Goal: Information Seeking & Learning: Check status

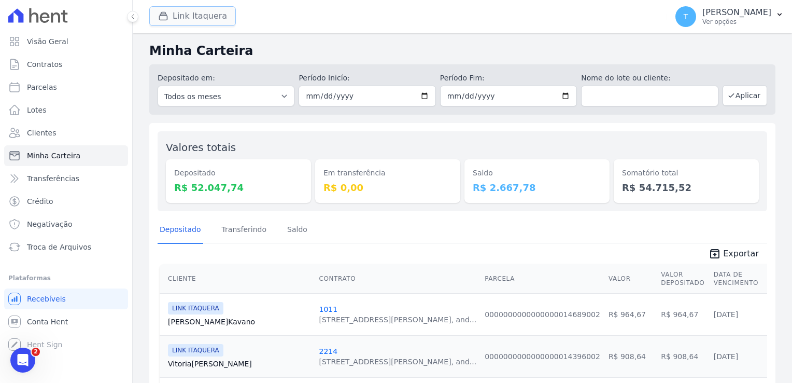
click at [190, 13] on button "Link Itaquera" at bounding box center [192, 16] width 87 height 20
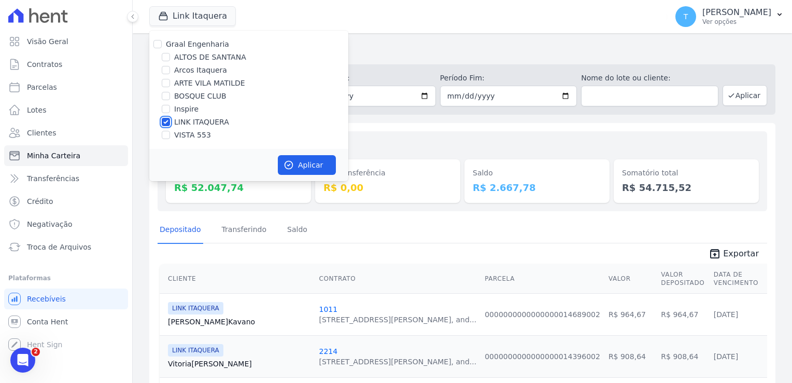
click at [165, 121] on input "LINK ITAQUERA" at bounding box center [166, 122] width 8 height 8
checkbox input "false"
click at [166, 110] on input "Inspire" at bounding box center [166, 109] width 8 height 8
checkbox input "true"
click at [300, 165] on button "Aplicar" at bounding box center [307, 165] width 58 height 20
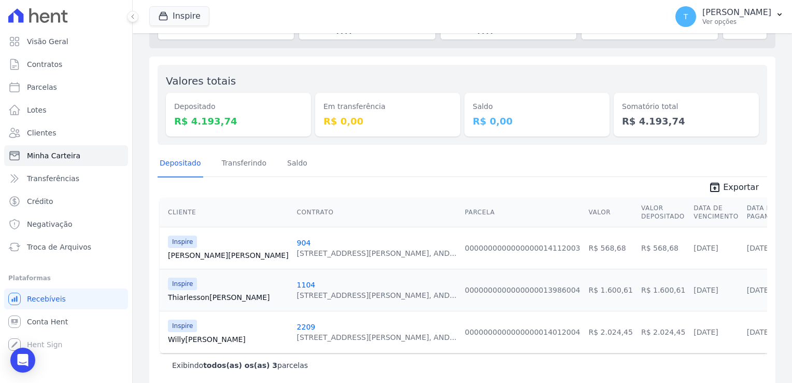
scroll to position [77, 0]
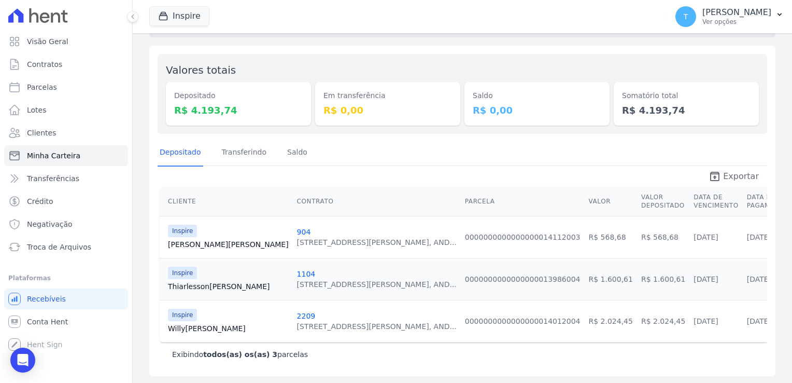
click at [723, 176] on span "Exportar" at bounding box center [741, 176] width 36 height 12
click at [297, 315] on link "2209" at bounding box center [306, 316] width 19 height 8
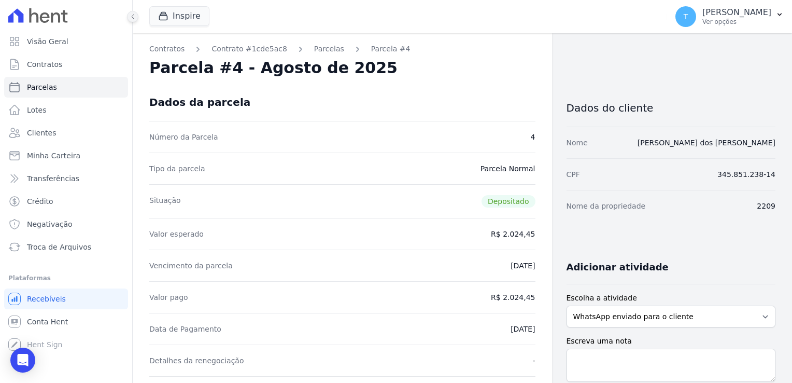
click at [133, 19] on icon at bounding box center [133, 16] width 6 height 6
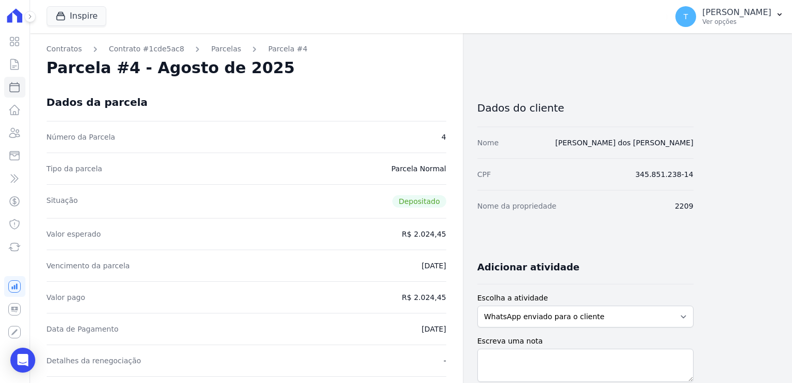
click at [30, 16] on icon at bounding box center [30, 16] width 6 height 6
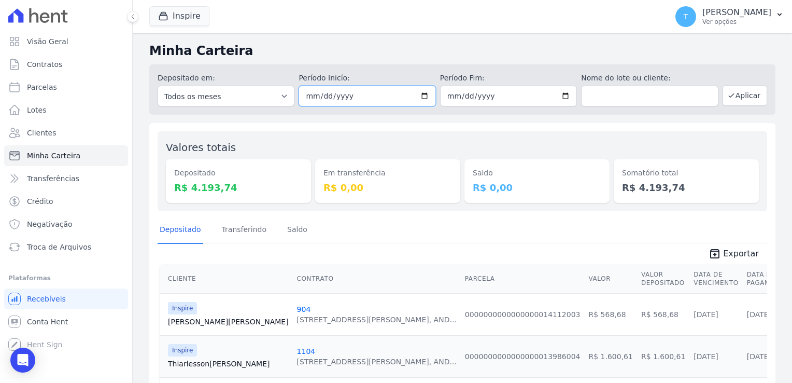
click at [421, 100] on input "2025-08-12" at bounding box center [367, 96] width 137 height 21
type input "2025-08-01"
drag, startPoint x: 561, startPoint y: 95, endPoint x: 555, endPoint y: 97, distance: 6.1
click at [562, 95] on input "[DATE]" at bounding box center [508, 96] width 137 height 21
type input "2025-08-01"
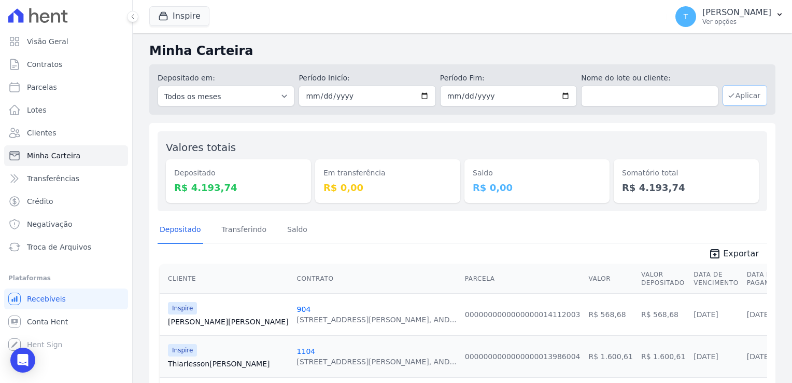
click at [729, 98] on icon "button" at bounding box center [732, 95] width 8 height 8
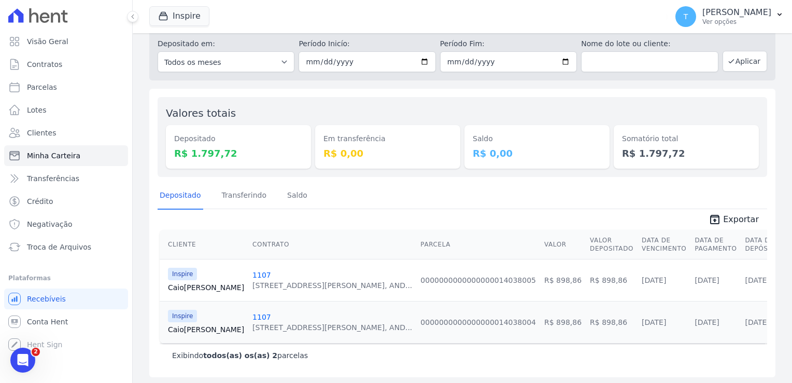
scroll to position [35, 0]
click at [253, 271] on link "1107" at bounding box center [262, 274] width 19 height 8
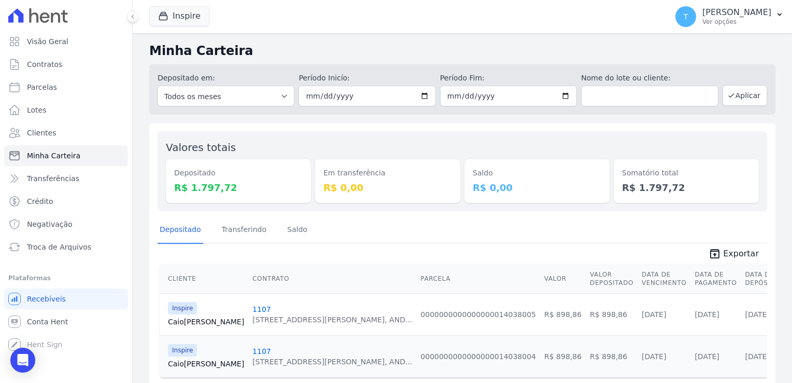
click at [253, 350] on link "1107" at bounding box center [262, 351] width 19 height 8
click at [48, 81] on link "Parcelas" at bounding box center [66, 87] width 124 height 21
select select
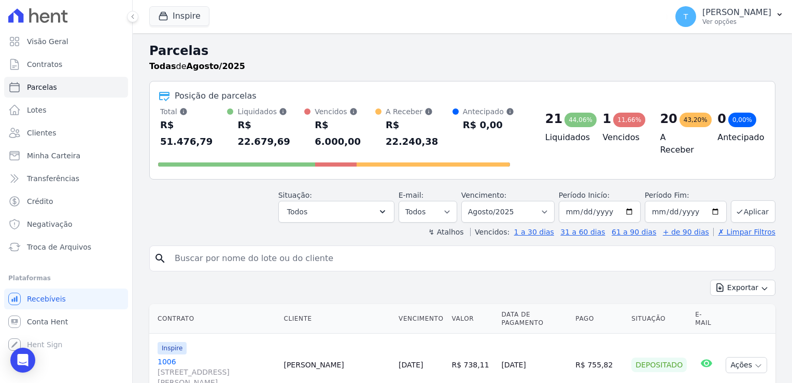
click at [255, 248] on input "search" at bounding box center [470, 258] width 603 height 21
type input "caio brito"
click at [743, 200] on button "Aplicar" at bounding box center [753, 211] width 45 height 22
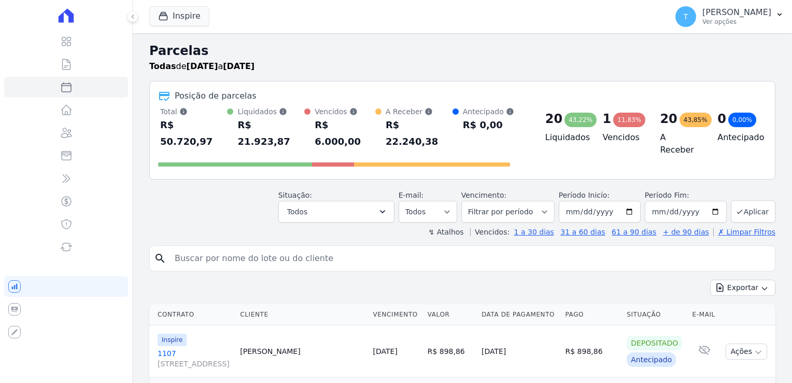
select select
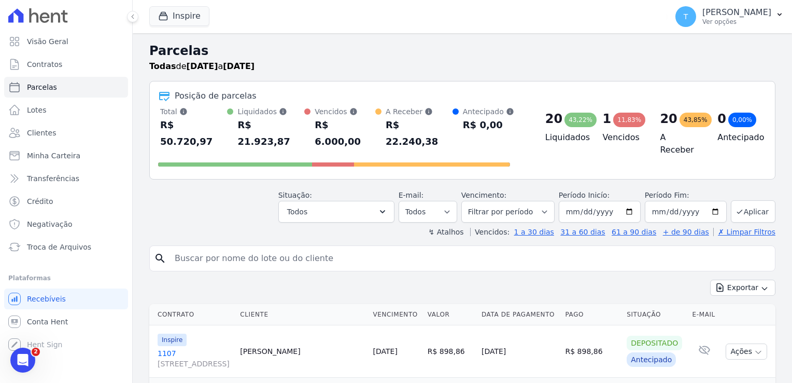
click at [218, 248] on input "search" at bounding box center [470, 258] width 603 height 21
type input "caio brito"
click at [710, 280] on button "Exportar" at bounding box center [742, 288] width 65 height 16
click at [272, 248] on input "caio brito" at bounding box center [470, 258] width 603 height 21
select select
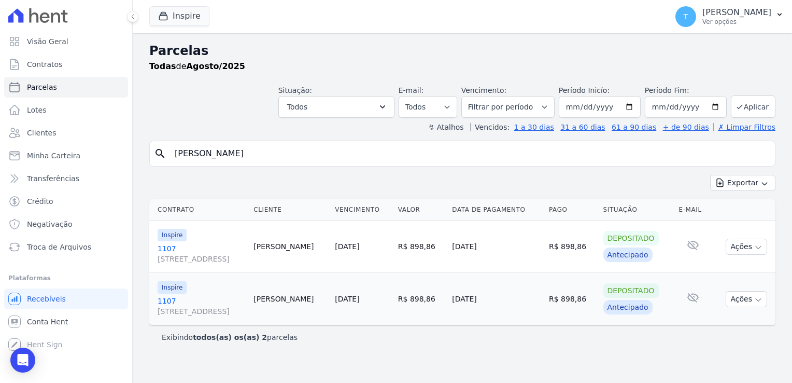
click at [171, 247] on link "1107 Avenida Angélica, 2248, ANDAR 11, Consolação" at bounding box center [202, 253] width 88 height 21
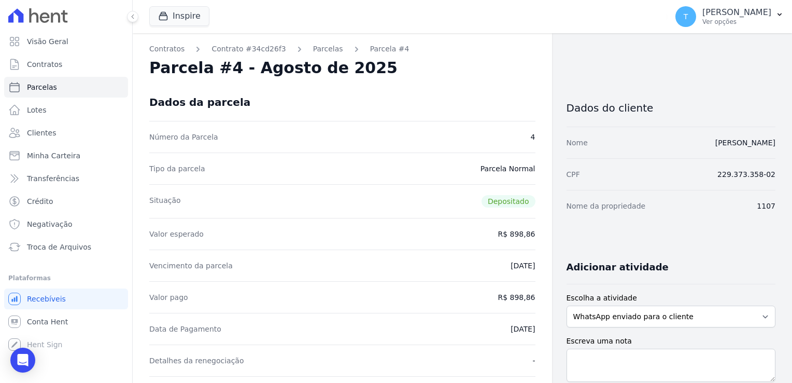
select select
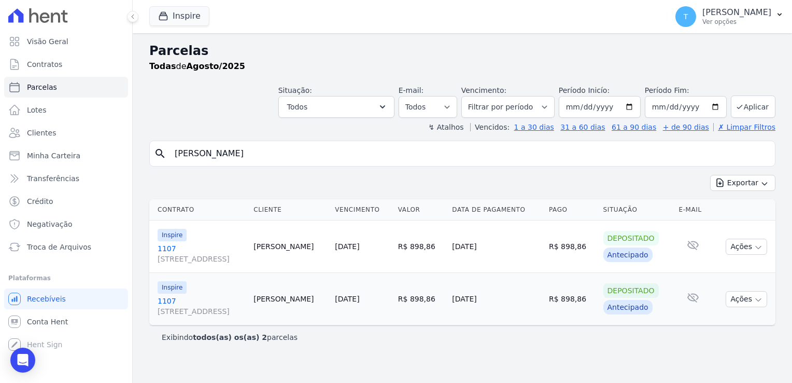
click at [172, 298] on link "1107 Avenida Angélica, 2248, ANDAR 11, Consolação" at bounding box center [202, 306] width 88 height 21
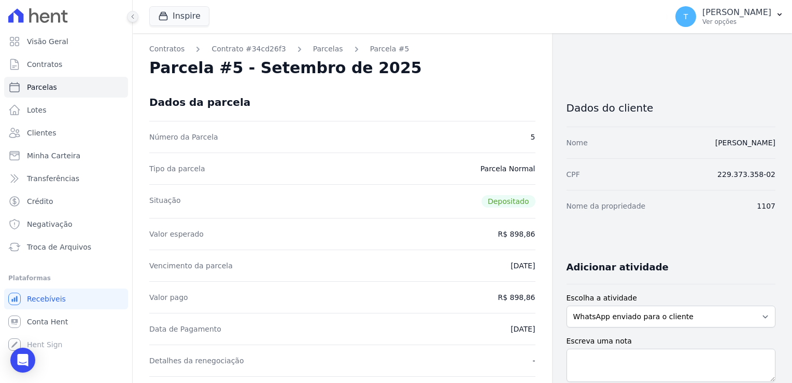
click at [132, 16] on icon at bounding box center [133, 17] width 2 height 4
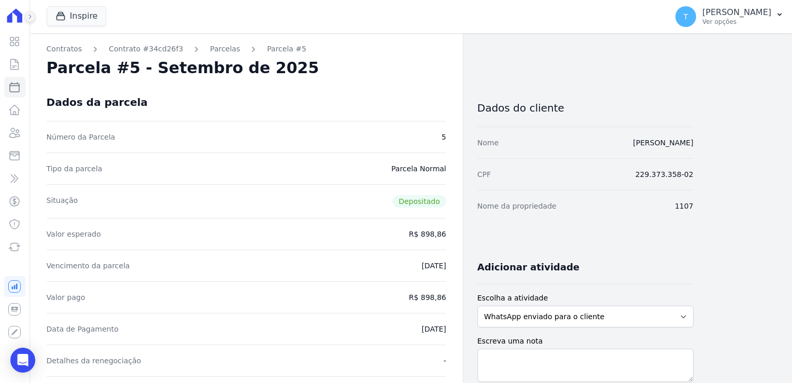
click at [30, 16] on icon at bounding box center [30, 16] width 6 height 6
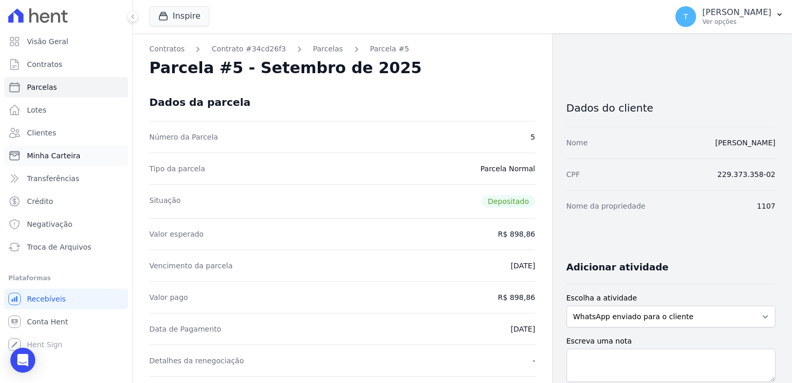
click at [36, 155] on span "Minha Carteira" at bounding box center [53, 155] width 53 height 10
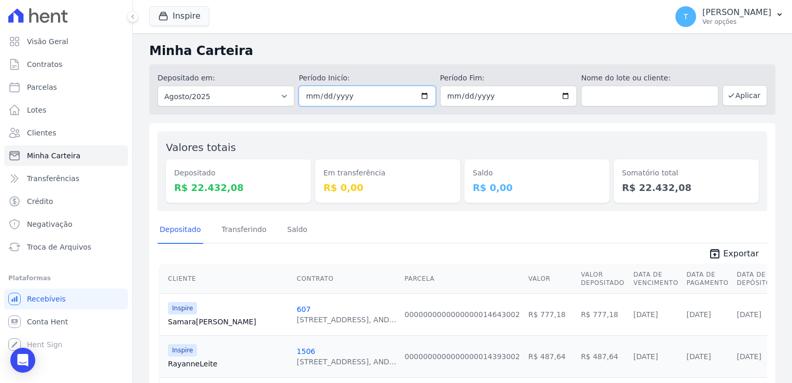
click at [419, 96] on input "2025-08-01" at bounding box center [367, 96] width 137 height 21
type input "2025-08-14"
click at [564, 97] on input "2025-08-31" at bounding box center [508, 96] width 137 height 21
type input "2025-08-14"
click at [732, 96] on button "Aplicar" at bounding box center [745, 95] width 45 height 21
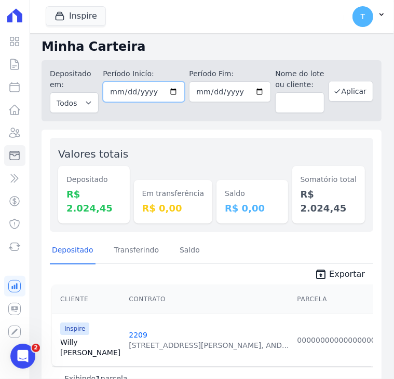
click at [173, 92] on input "[DATE]" at bounding box center [144, 91] width 82 height 21
type input "[DATE]"
click at [247, 93] on input "2025-08-14" at bounding box center [230, 91] width 82 height 21
type input "[DATE]"
click at [340, 90] on button "Aplicar" at bounding box center [350, 91] width 45 height 21
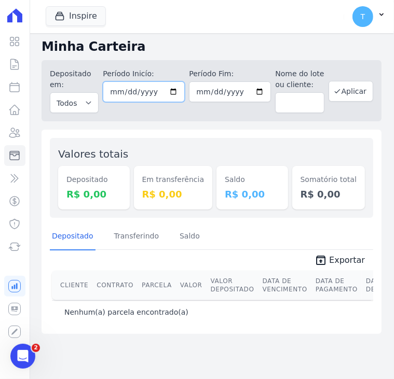
click at [173, 89] on input "[DATE]" at bounding box center [144, 91] width 82 height 21
type input "[DATE]"
click at [251, 90] on input "[DATE]" at bounding box center [230, 91] width 82 height 21
type input "[DATE]"
click at [348, 94] on button "Aplicar" at bounding box center [350, 91] width 45 height 21
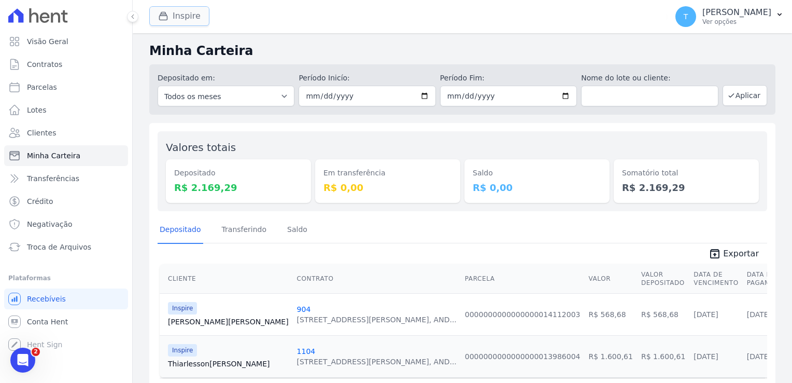
click at [166, 17] on icon "button" at bounding box center [163, 16] width 10 height 10
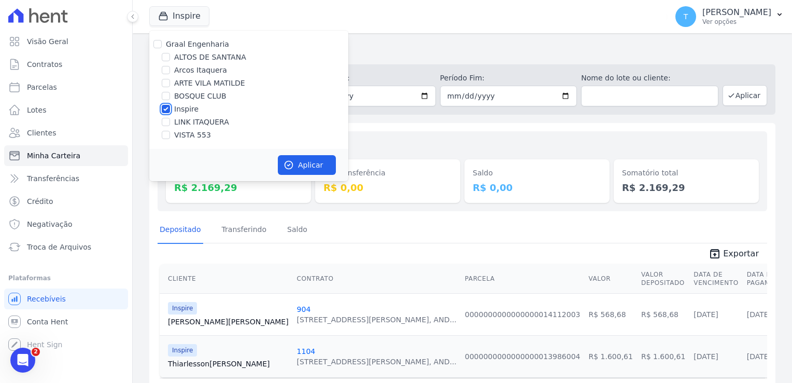
click at [166, 110] on input "Inspire" at bounding box center [166, 109] width 8 height 8
checkbox input "false"
click at [168, 121] on input "LINK ITAQUERA" at bounding box center [166, 122] width 8 height 8
checkbox input "true"
click at [302, 163] on button "Aplicar" at bounding box center [307, 165] width 58 height 20
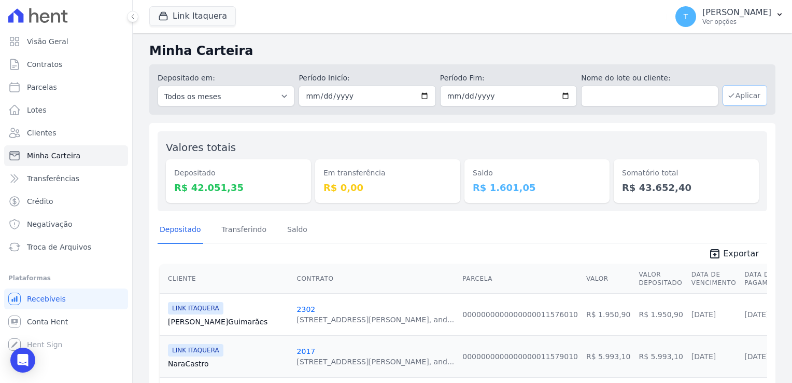
click at [393, 94] on button "Aplicar" at bounding box center [745, 95] width 45 height 21
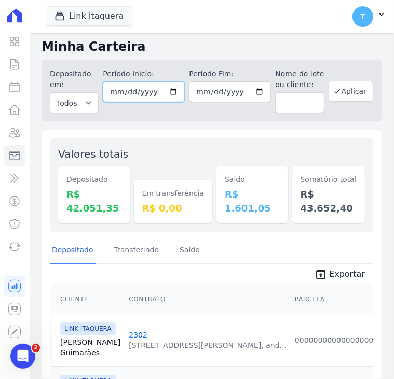
click at [168, 95] on input "[DATE]" at bounding box center [144, 91] width 82 height 21
type input "2025-08-13"
click at [249, 94] on input "[DATE]" at bounding box center [230, 91] width 82 height 21
type input "2025-08-13"
click at [342, 92] on button "Aplicar" at bounding box center [350, 91] width 45 height 21
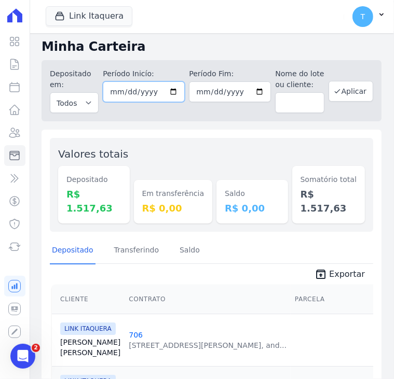
click at [172, 92] on input "2025-08-13" at bounding box center [144, 91] width 82 height 21
type input "[DATE]"
click at [251, 90] on input "2025-08-13" at bounding box center [230, 91] width 82 height 21
type input "[DATE]"
click at [337, 97] on button "Aplicar" at bounding box center [350, 91] width 45 height 21
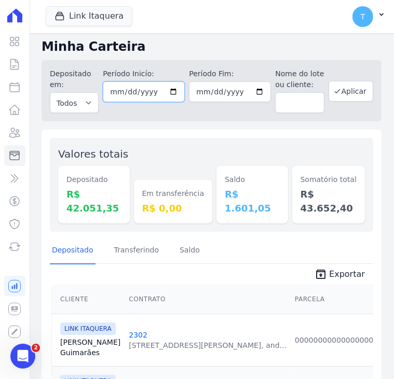
click at [170, 88] on input "2025-08-12" at bounding box center [144, 91] width 82 height 21
type input "[DATE]"
click at [252, 95] on input "2025-08-12" at bounding box center [230, 91] width 82 height 21
type input "[DATE]"
click at [342, 93] on button "Aplicar" at bounding box center [350, 91] width 45 height 21
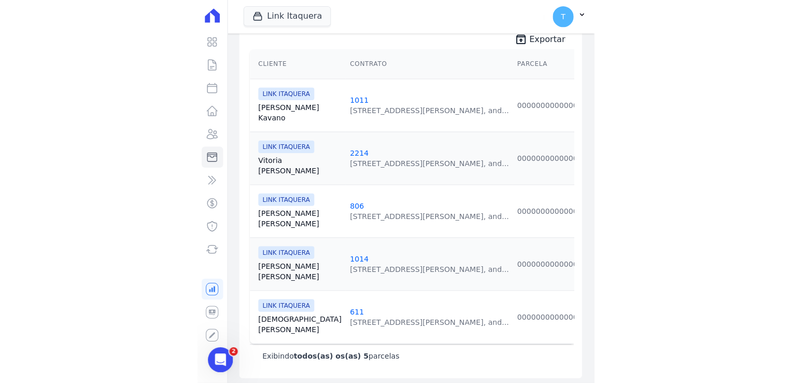
scroll to position [161, 0]
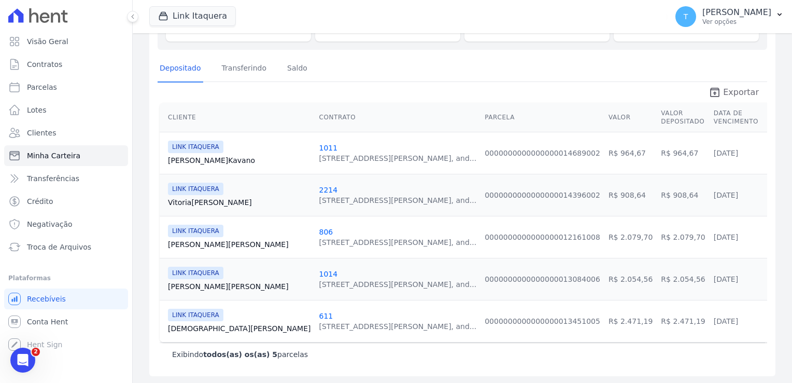
click at [393, 91] on span "Exportar" at bounding box center [741, 92] width 36 height 12
click at [189, 148] on span "LINK ITAQUERA" at bounding box center [195, 147] width 55 height 12
click at [193, 167] on td "LINK ITAQUERA [PERSON_NAME][GEOGRAPHIC_DATA]" at bounding box center [237, 153] width 155 height 42
click at [192, 161] on link "[PERSON_NAME][GEOGRAPHIC_DATA]" at bounding box center [239, 160] width 143 height 10
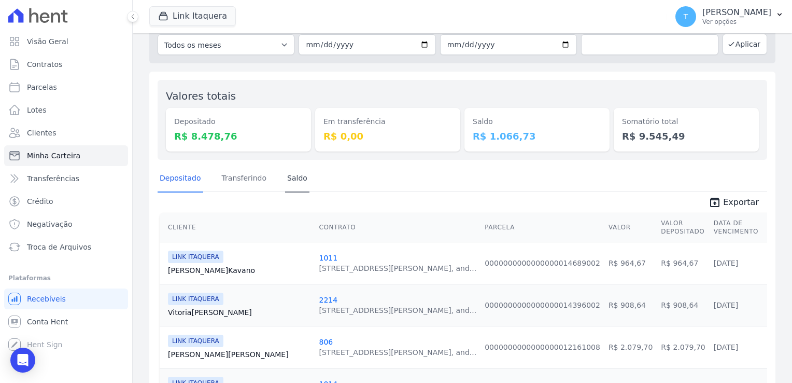
scroll to position [52, 0]
click at [54, 91] on link "Parcelas" at bounding box center [66, 87] width 124 height 21
select select
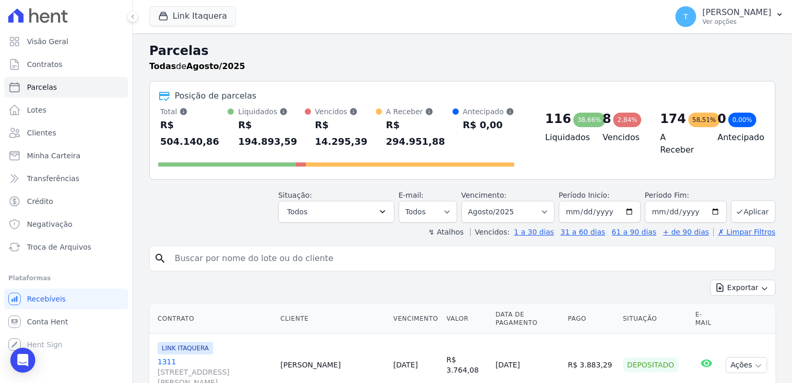
click at [273, 248] on input "search" at bounding box center [470, 258] width 603 height 21
type input "[PERSON_NAME]"
click at [393, 200] on button "Aplicar" at bounding box center [753, 211] width 45 height 22
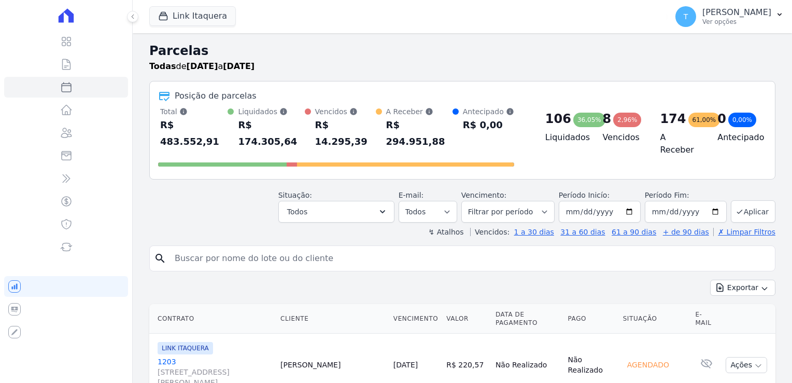
select select
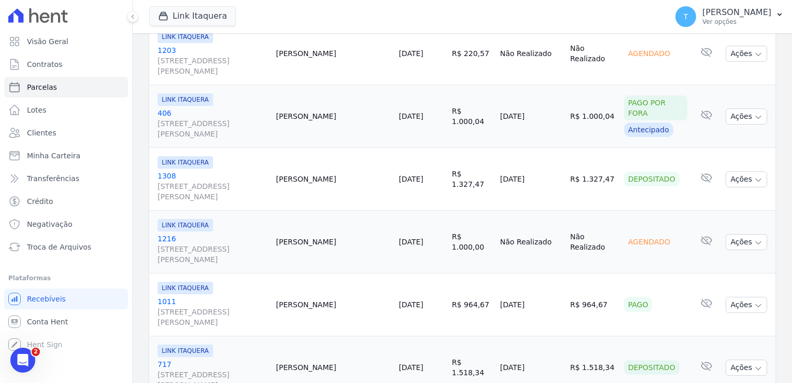
scroll to position [52, 0]
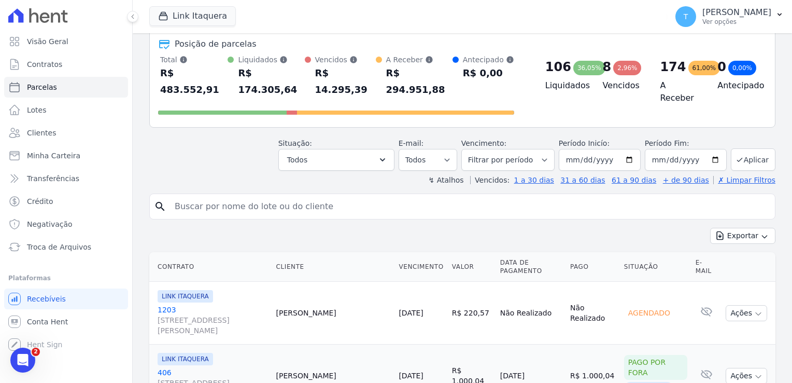
click at [228, 196] on input "search" at bounding box center [470, 206] width 603 height 21
type input "[PERSON_NAME]"
select select
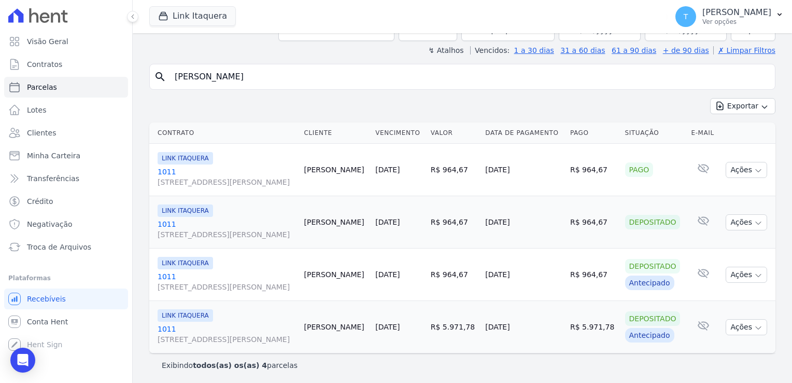
scroll to position [77, 0]
click at [170, 159] on span "LINK ITAQUERA" at bounding box center [185, 157] width 55 height 12
click at [165, 170] on link "1011 [STREET_ADDRESS][PERSON_NAME]" at bounding box center [227, 176] width 138 height 21
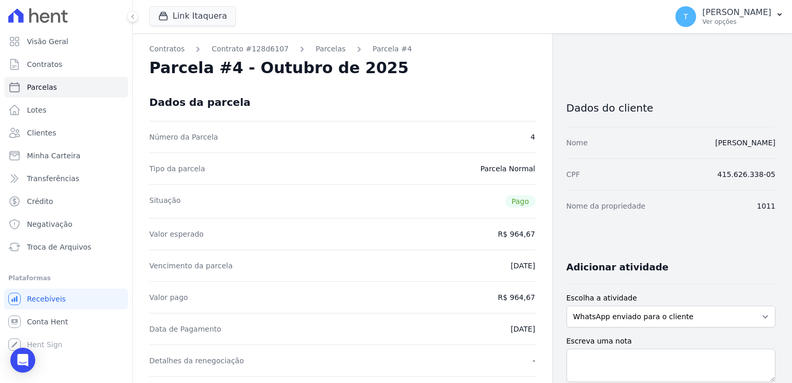
select select
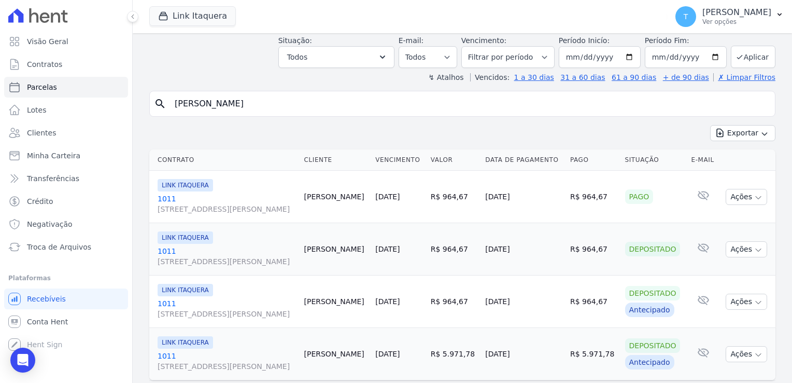
scroll to position [52, 0]
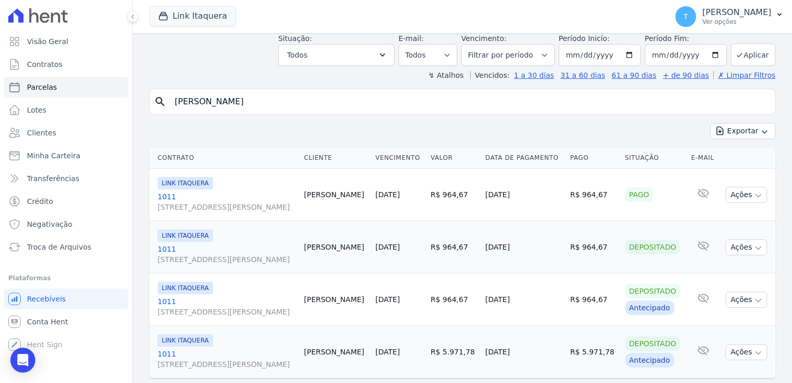
click at [161, 246] on link "1011 Avenida Angélica, 2248, andar 11, Consolação" at bounding box center [227, 254] width 138 height 21
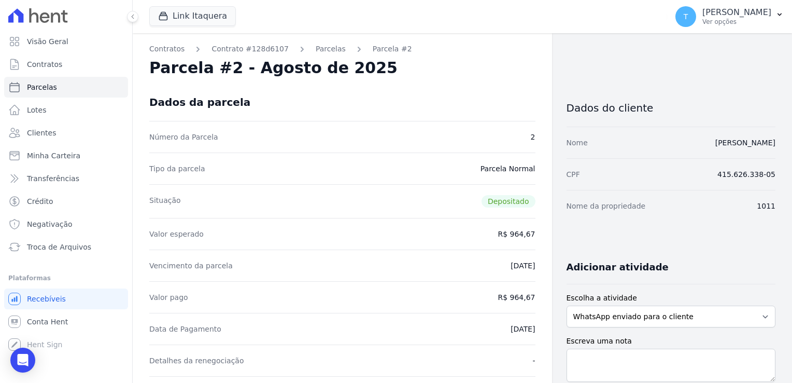
select select
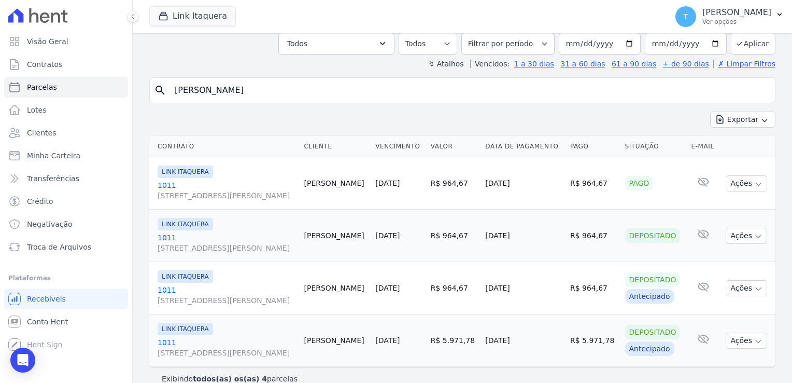
scroll to position [77, 0]
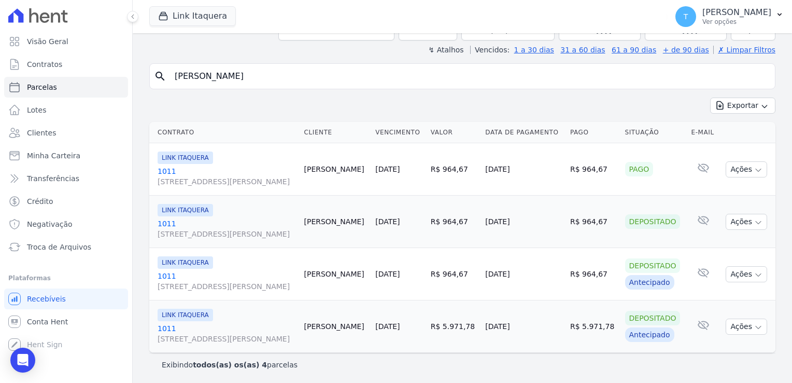
click at [185, 261] on span "LINK ITAQUERA" at bounding box center [185, 262] width 55 height 12
click at [160, 274] on link "1011 Avenida Angélica, 2248, andar 11, Consolação" at bounding box center [227, 281] width 138 height 21
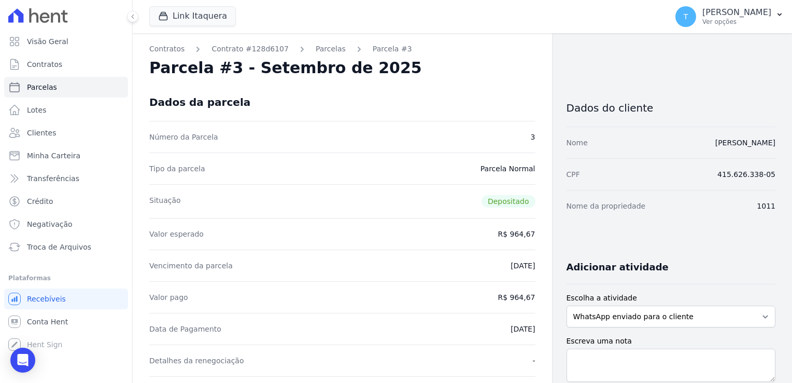
select select
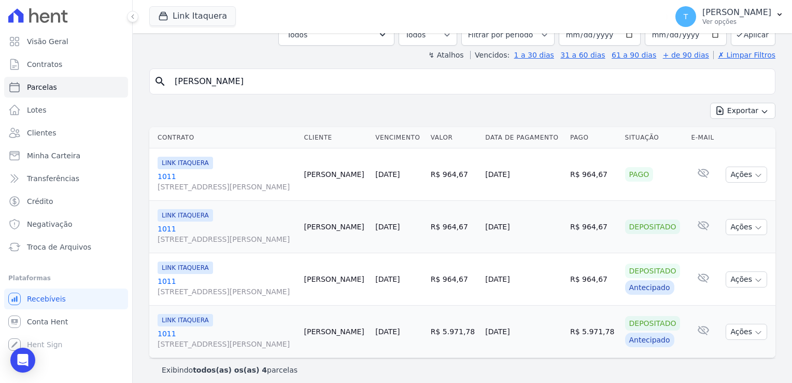
scroll to position [77, 0]
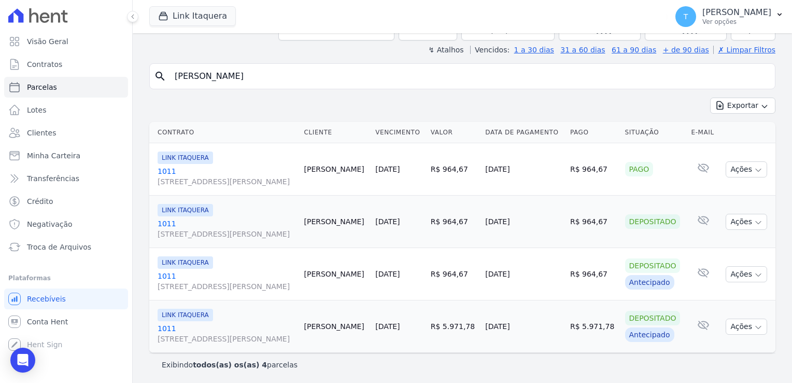
click at [162, 330] on link "1011 Avenida Angélica, 2248, andar 11, Consolação" at bounding box center [227, 333] width 138 height 21
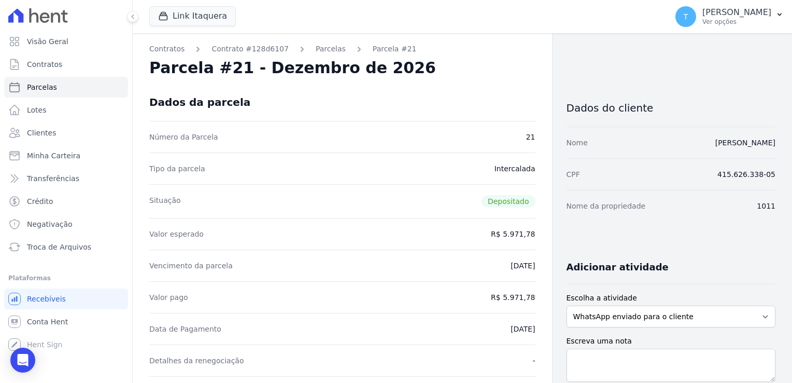
select select
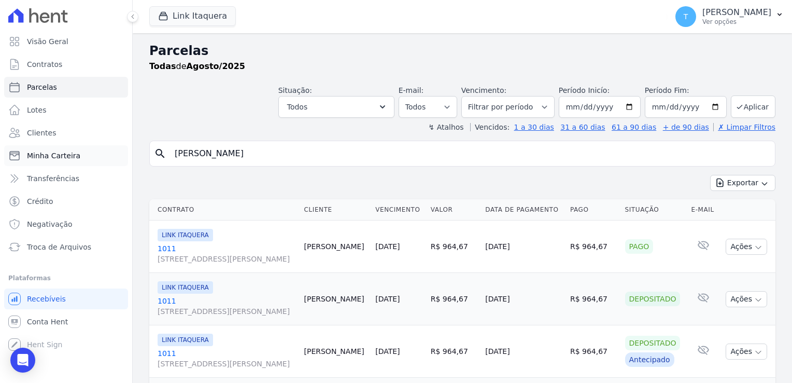
click at [47, 160] on span "Minha Carteira" at bounding box center [53, 155] width 53 height 10
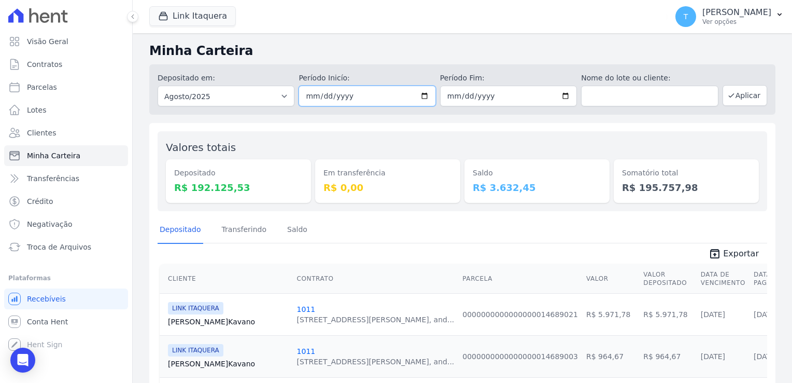
click at [426, 94] on input "2025-08-01" at bounding box center [367, 96] width 137 height 21
type input "2025-08-14"
click at [560, 99] on input "2025-08-31" at bounding box center [508, 96] width 137 height 21
type input "2025-08-14"
click at [731, 97] on button "Aplicar" at bounding box center [745, 95] width 45 height 21
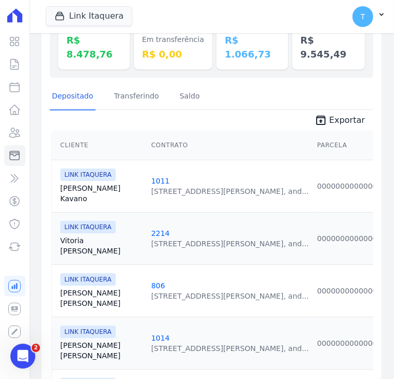
scroll to position [156, 0]
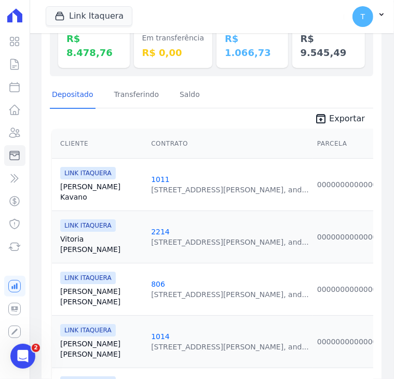
click at [77, 182] on link "[PERSON_NAME][GEOGRAPHIC_DATA]" at bounding box center [101, 192] width 82 height 21
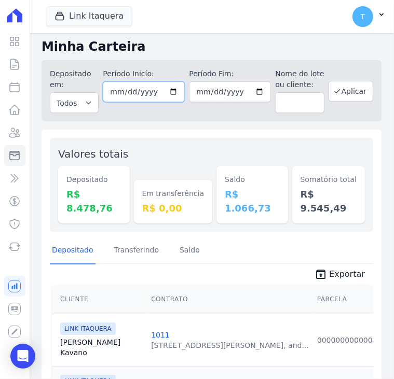
click at [169, 92] on input "2025-08-14" at bounding box center [144, 91] width 82 height 21
type input "[DATE]"
click at [248, 90] on input "2025-08-14" at bounding box center [230, 91] width 82 height 21
type input "[DATE]"
click at [333, 94] on icon "button" at bounding box center [337, 91] width 8 height 8
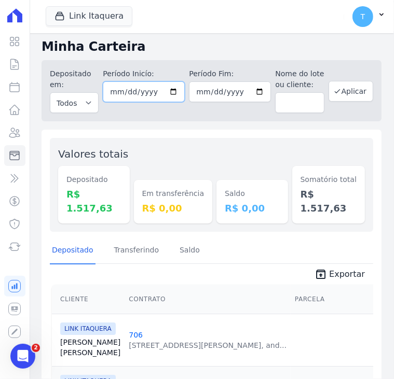
click at [168, 93] on input "[DATE]" at bounding box center [144, 91] width 82 height 21
type input "[DATE]"
click at [247, 90] on input "2025-08-13" at bounding box center [230, 91] width 82 height 21
click at [252, 91] on input "2025-08-13" at bounding box center [230, 91] width 82 height 21
type input "[DATE]"
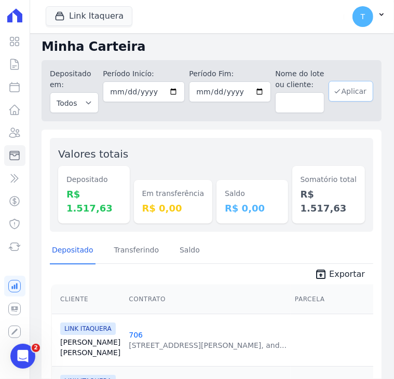
click at [339, 92] on button "Aplicar" at bounding box center [350, 91] width 45 height 21
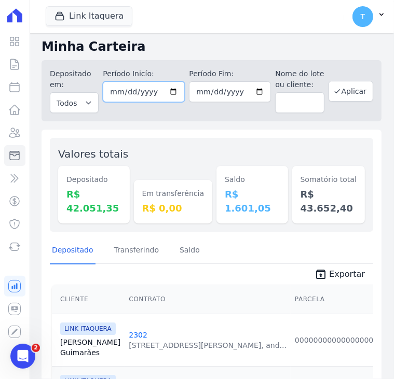
click at [170, 93] on input "[DATE]" at bounding box center [144, 91] width 82 height 21
type input "[DATE]"
click at [255, 93] on input "[DATE]" at bounding box center [230, 91] width 82 height 21
type input "[DATE]"
click at [346, 90] on button "Aplicar" at bounding box center [350, 91] width 45 height 21
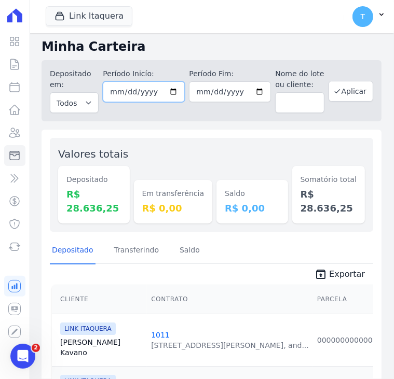
click at [169, 92] on input "2025-08-11" at bounding box center [144, 91] width 82 height 21
type input "2025-08-08"
click at [252, 93] on input "2025-08-11" at bounding box center [230, 91] width 82 height 21
type input "2025-08-08"
click at [342, 96] on button "Aplicar" at bounding box center [350, 91] width 45 height 21
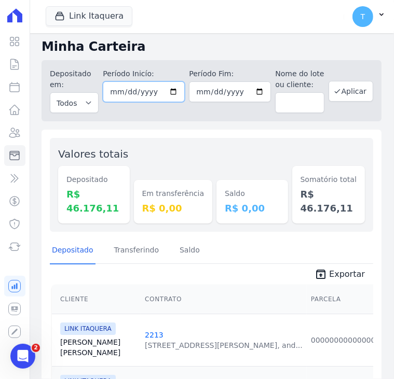
click at [169, 95] on input "2025-08-08" at bounding box center [144, 91] width 82 height 21
type input "[DATE]"
click at [246, 91] on input "2025-08-08" at bounding box center [230, 91] width 82 height 21
click at [253, 93] on input "2025-08-08" at bounding box center [230, 91] width 82 height 21
type input "[DATE]"
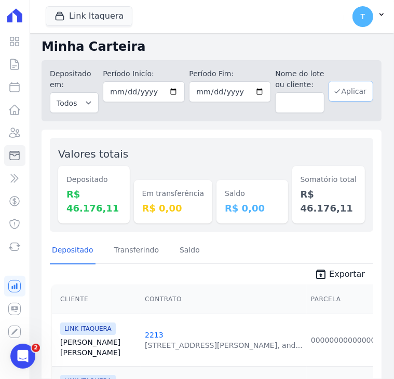
click at [330, 97] on button "Aplicar" at bounding box center [350, 91] width 45 height 21
click at [172, 94] on input "[DATE]" at bounding box center [144, 91] width 82 height 21
type input "[DATE]"
click at [249, 92] on input "[DATE]" at bounding box center [230, 91] width 82 height 21
type input "[DATE]"
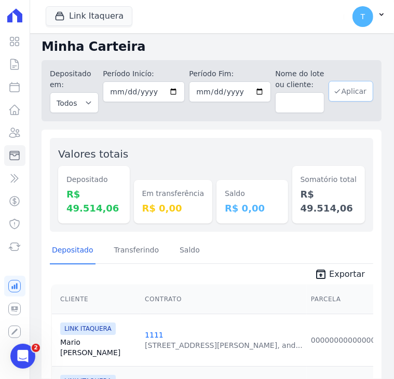
click at [336, 96] on button "Aplicar" at bounding box center [350, 91] width 45 height 21
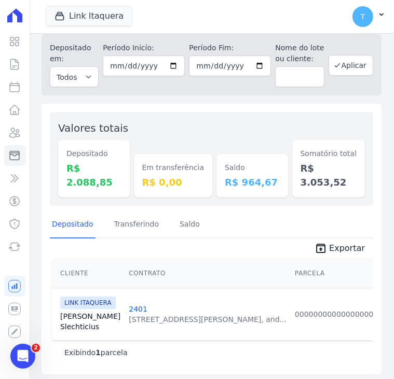
scroll to position [26, 0]
click at [173, 65] on input "2025-08-06" at bounding box center [144, 65] width 82 height 21
type input "[DATE]"
click at [250, 61] on input "2025-08-06" at bounding box center [230, 65] width 82 height 21
type input "[DATE]"
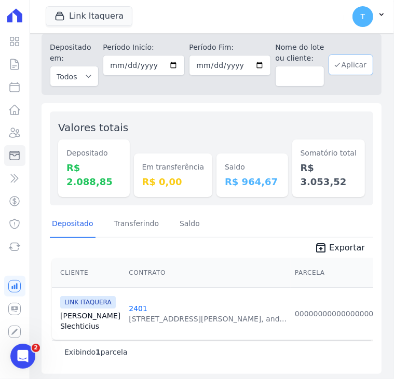
click at [336, 68] on button "Aplicar" at bounding box center [350, 64] width 45 height 21
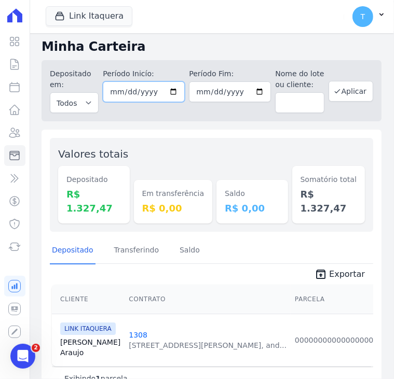
click at [167, 93] on input "[DATE]" at bounding box center [144, 91] width 82 height 21
type input "[DATE]"
click at [251, 91] on input "[DATE]" at bounding box center [230, 91] width 82 height 21
type input "[DATE]"
click at [339, 96] on button "Aplicar" at bounding box center [350, 91] width 45 height 21
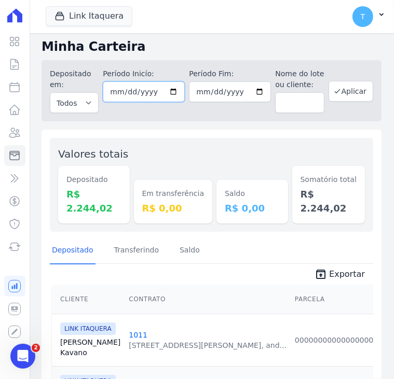
click at [173, 92] on input "2025-08-04" at bounding box center [144, 91] width 82 height 21
type input "[DATE]"
click at [253, 93] on input "[DATE]" at bounding box center [230, 91] width 82 height 21
type input "2025-08-01"
click at [342, 93] on button "Aplicar" at bounding box center [350, 91] width 45 height 21
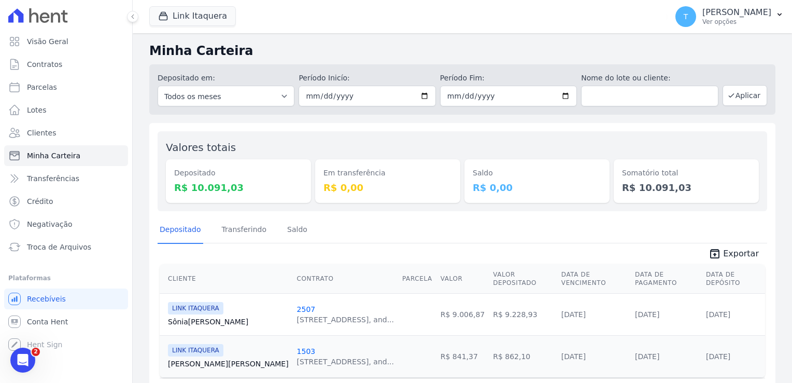
click at [23, 357] on icon "Abertura do Messenger da Intercom" at bounding box center [22, 360] width 7 height 8
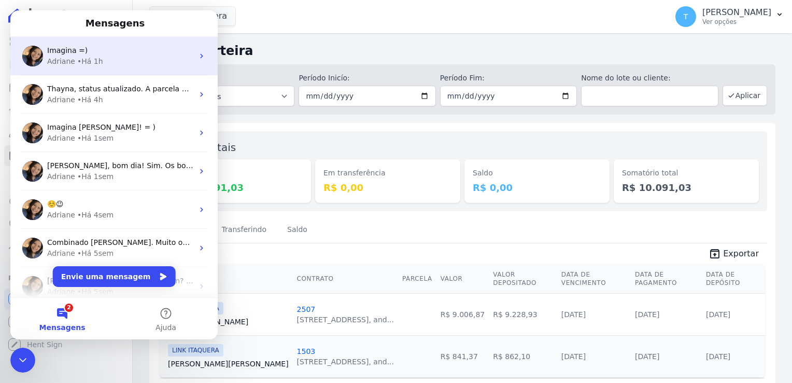
click at [81, 58] on div "• Há 1h" at bounding box center [90, 61] width 26 height 11
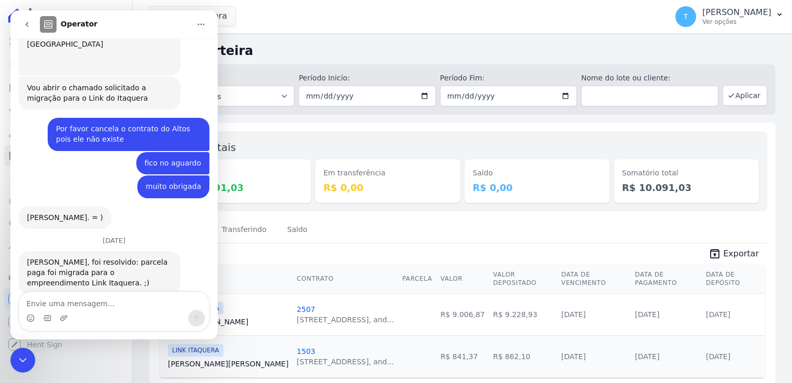
scroll to position [1168, 0]
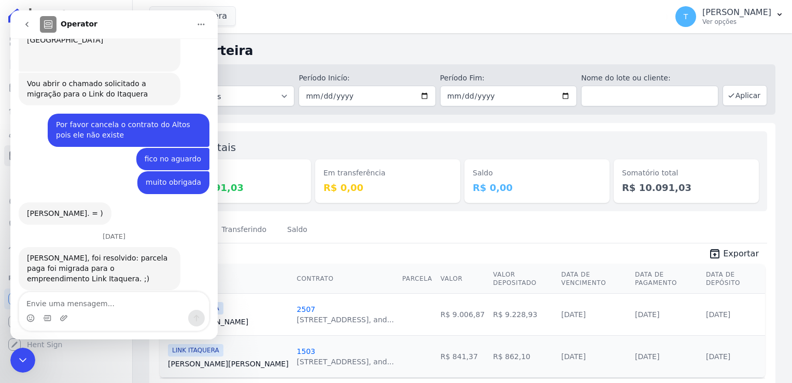
click at [27, 24] on icon "go back" at bounding box center [27, 24] width 8 height 8
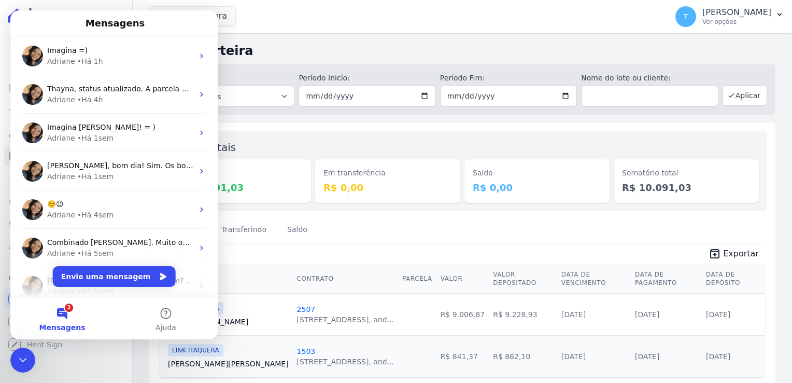
scroll to position [0, 0]
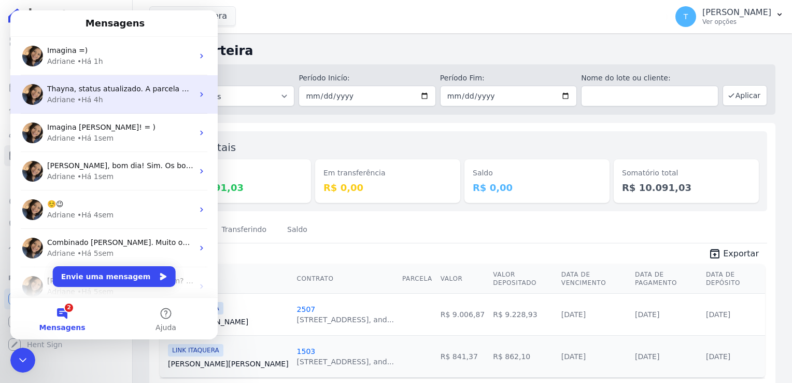
click at [81, 103] on div "• Há 4h" at bounding box center [90, 99] width 26 height 11
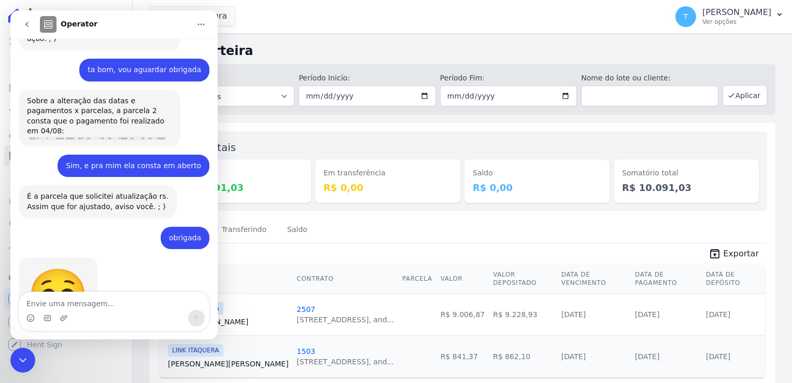
scroll to position [1658, 0]
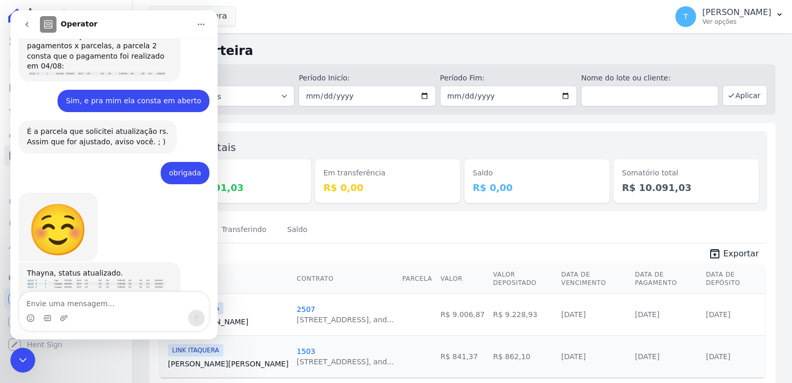
click at [70, 297] on textarea "Envie uma mensagem..." at bounding box center [114, 301] width 190 height 18
click at [298, 16] on div "Link Itaquera Graal Engenharia ALTOS DE SANTANA Arcos Itaquera ARTE VILA MATILD…" at bounding box center [406, 16] width 514 height 34
click at [89, 306] on textarea "Envie uma mensagem..." at bounding box center [114, 301] width 190 height 18
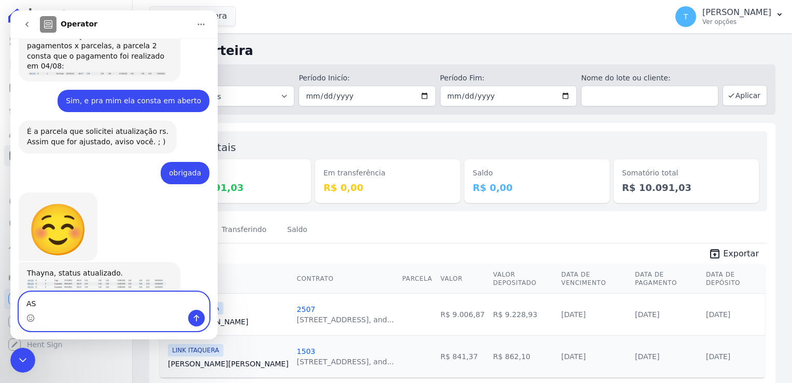
type textarea "A"
type textarea "a"
drag, startPoint x: 53, startPoint y: 305, endPoint x: 37, endPoint y: 308, distance: 16.2
click at [37, 308] on textarea "As datas estão certas" at bounding box center [114, 301] width 190 height 18
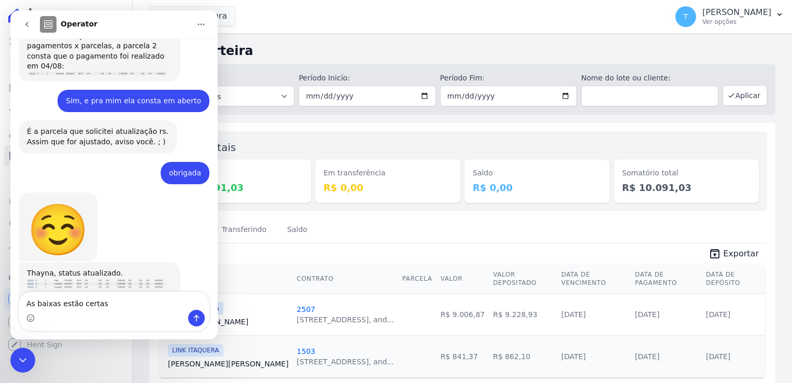
click at [101, 310] on div "Messenger da Intercom" at bounding box center [114, 318] width 190 height 17
click at [101, 306] on textarea "As baixas estão certas" at bounding box center [114, 301] width 190 height 18
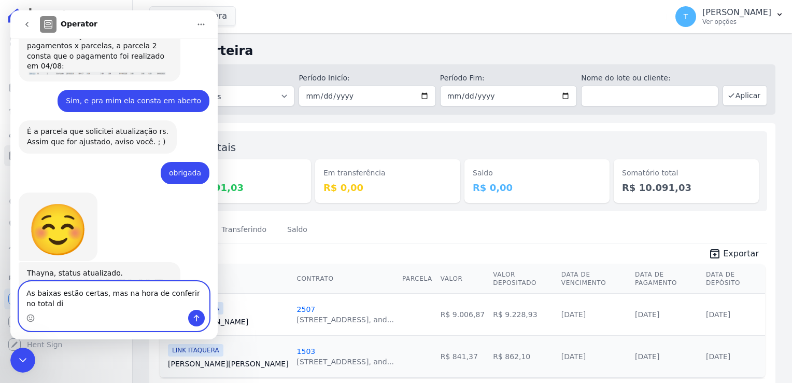
scroll to position [1669, 0]
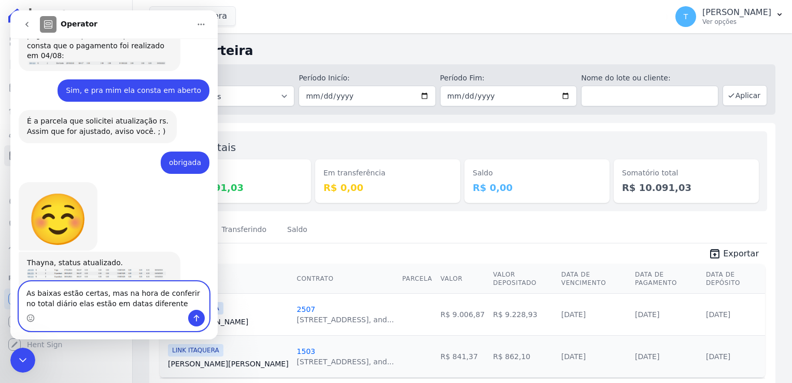
type textarea "As baixas estão certas, mas na hora de conferir no total diário elas estão em d…"
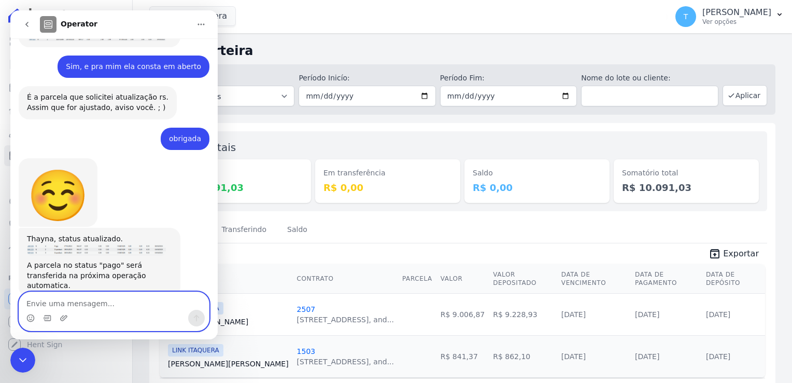
scroll to position [1709, 0]
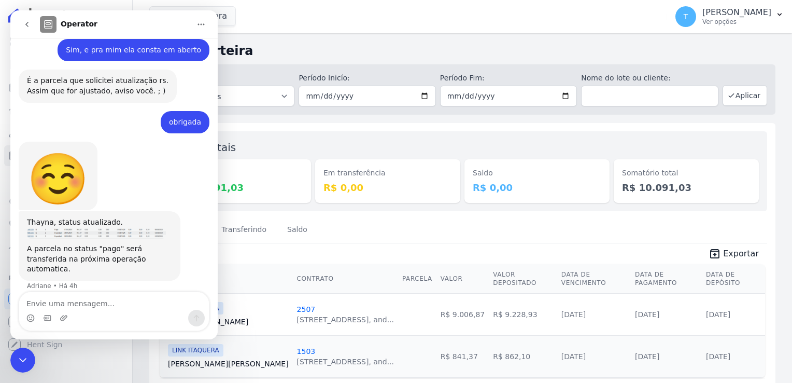
click at [342, 157] on div "Em transferência R$ 0,00" at bounding box center [387, 171] width 145 height 63
click at [20, 358] on icon "Encerramento do Messenger da Intercom" at bounding box center [22, 360] width 7 height 4
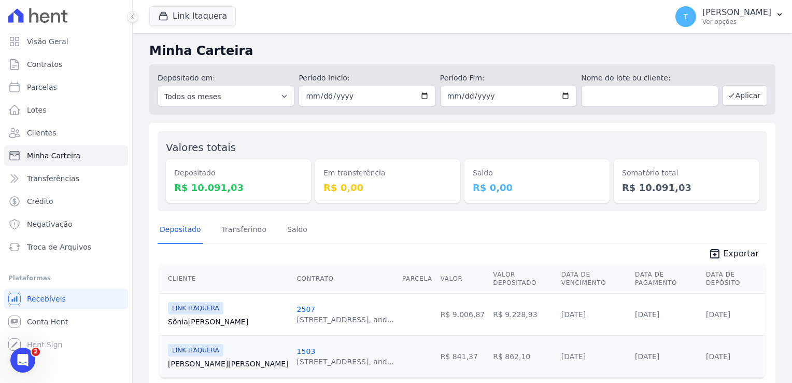
scroll to position [0, 0]
click at [393, 96] on input "[DATE]" at bounding box center [367, 96] width 137 height 21
type input "2025-08-04"
click at [393, 95] on input "[DATE]" at bounding box center [508, 96] width 137 height 21
type input "2025-08-04"
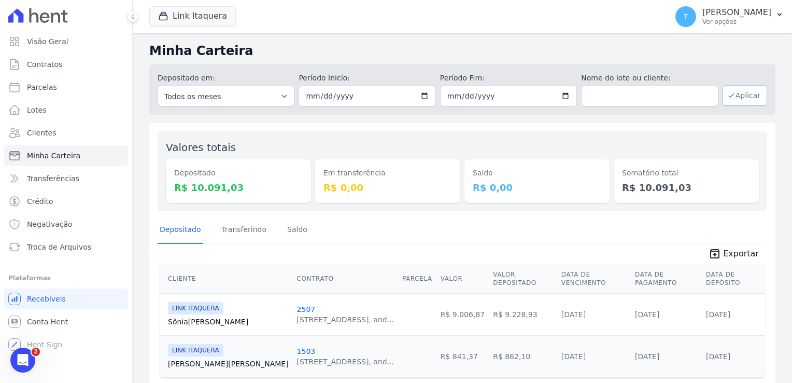
click at [393, 97] on button "Aplicar" at bounding box center [745, 95] width 45 height 21
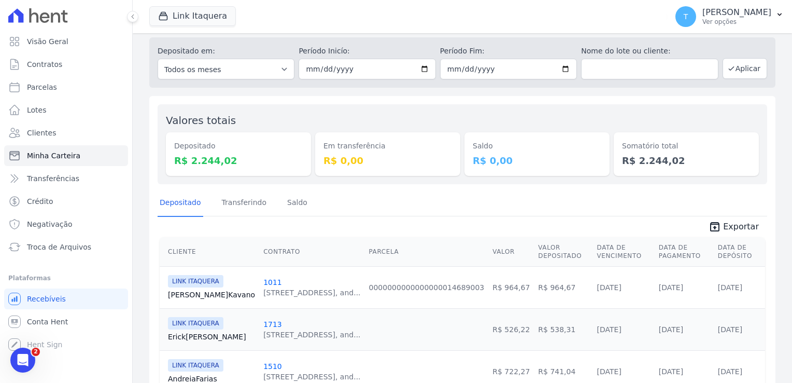
scroll to position [25, 0]
click at [23, 359] on icon "Abertura do Messenger da Intercom" at bounding box center [22, 360] width 7 height 8
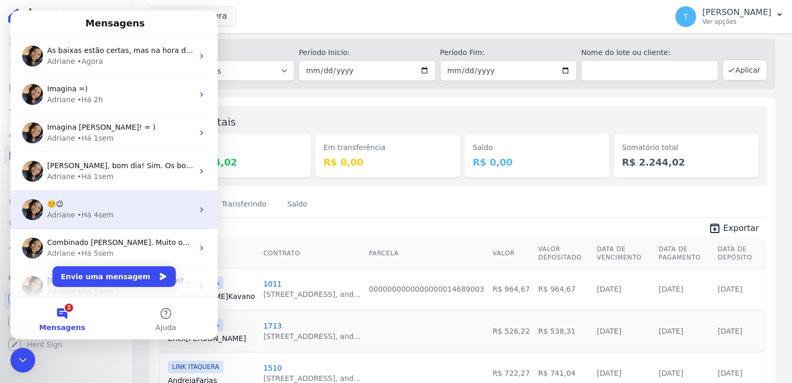
scroll to position [0, 0]
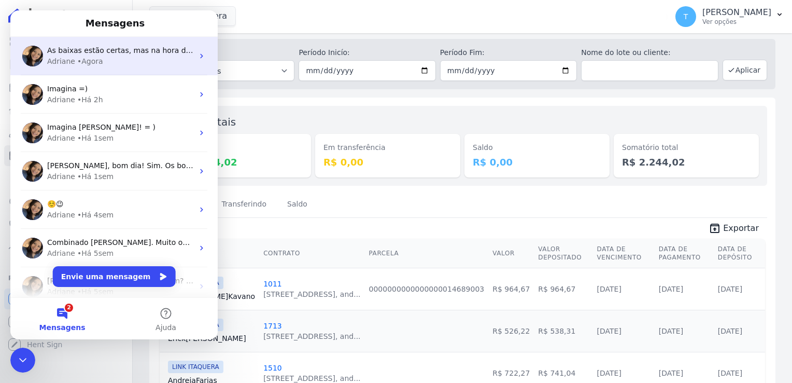
click at [101, 62] on div "Adriane • Agora" at bounding box center [120, 61] width 146 height 11
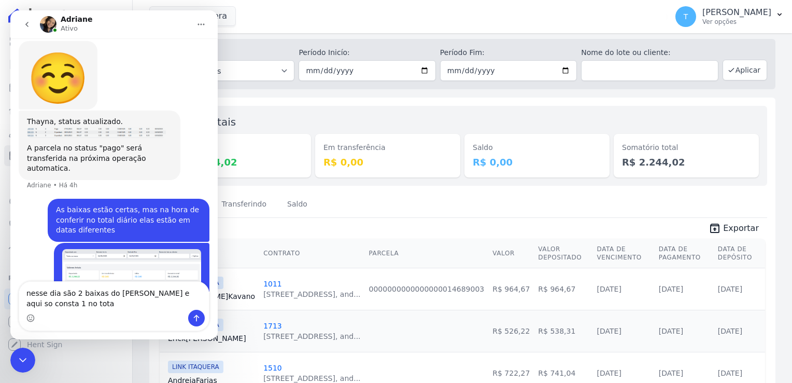
scroll to position [1820, 0]
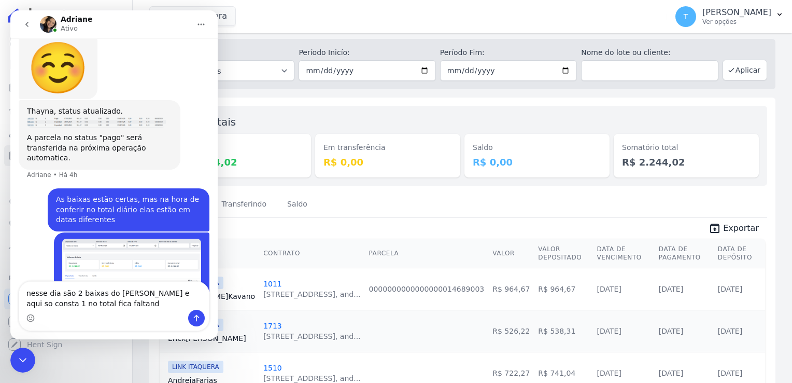
type textarea "nesse dia são 2 baixas do Allan e aqui so consta 1 no total fica faltando"
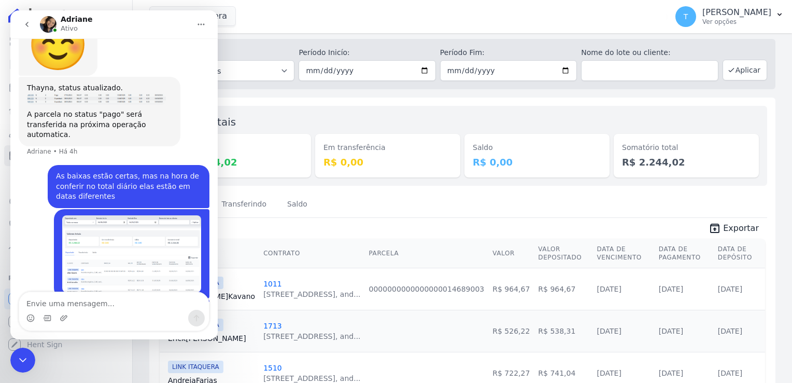
click at [115, 300] on textarea "Envie uma mensagem..." at bounding box center [114, 301] width 190 height 18
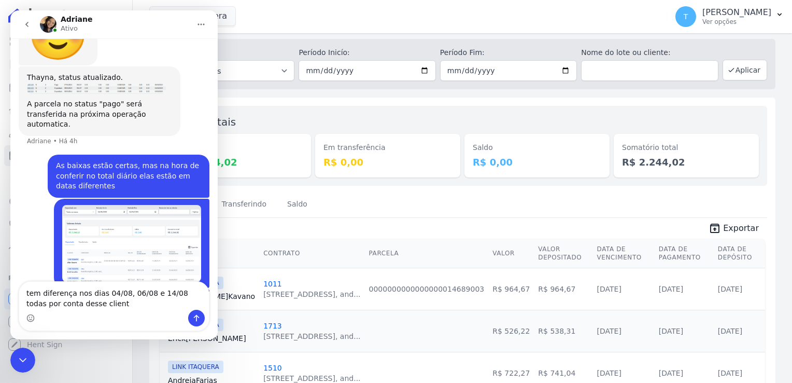
type textarea "tem diferença nos dias 04/08, 06/08 e 14/08 todas por conta desse cliente"
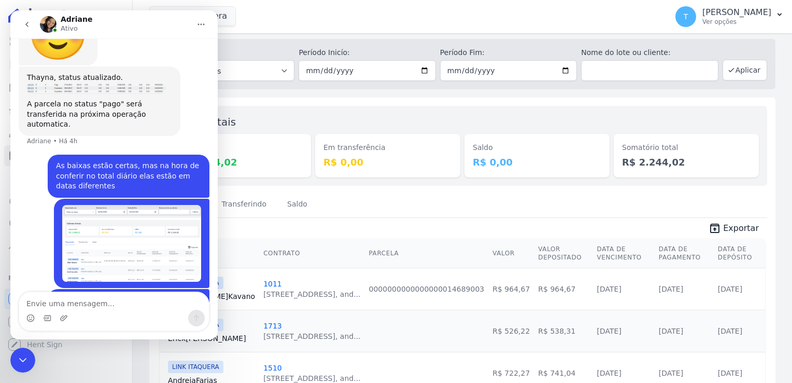
scroll to position [1877, 0]
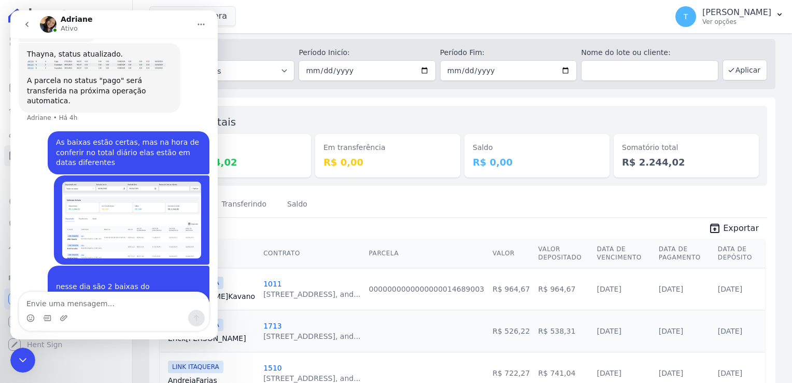
click at [17, 357] on icon "Encerramento do Messenger da Intercom" at bounding box center [23, 360] width 12 height 12
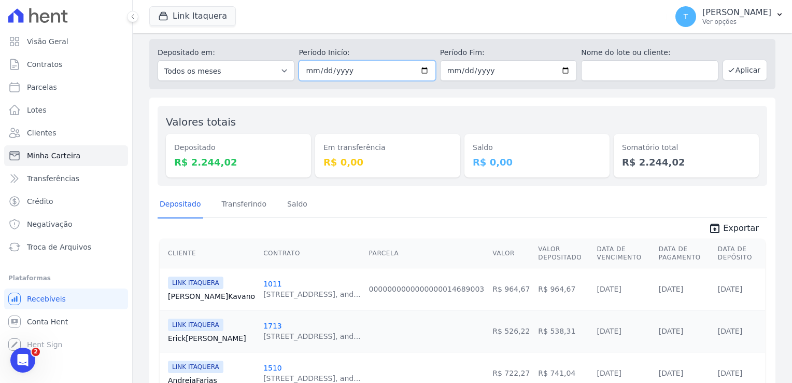
click at [425, 68] on input "2025-08-04" at bounding box center [367, 70] width 137 height 21
type input "2025-08-06"
click at [557, 69] on input "2025-08-04" at bounding box center [508, 70] width 137 height 21
type input "2025-08-06"
click at [731, 66] on button "Aplicar" at bounding box center [745, 70] width 45 height 21
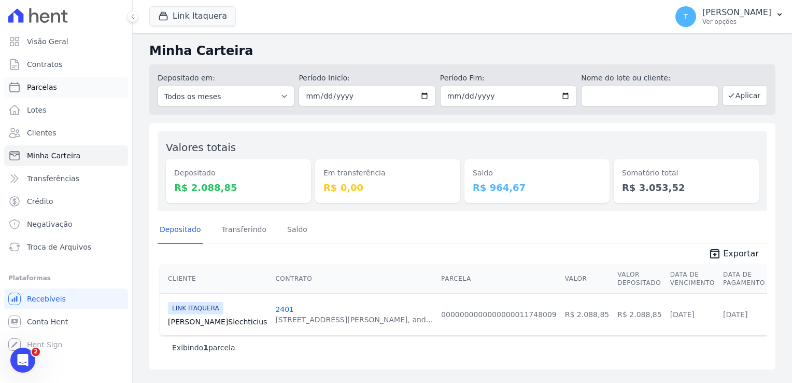
click at [61, 91] on link "Parcelas" at bounding box center [66, 87] width 124 height 21
select select
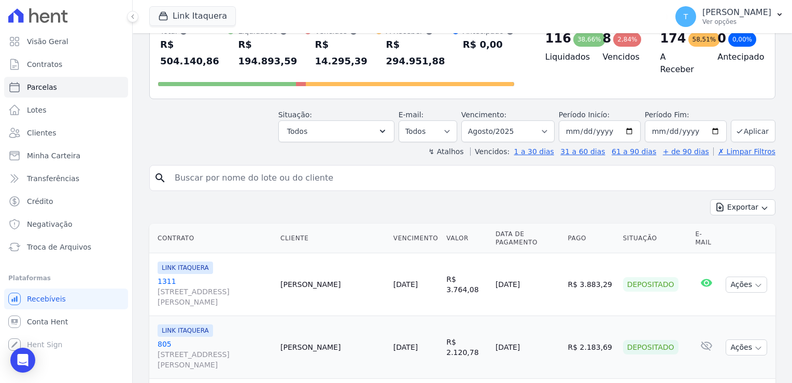
scroll to position [52, 0]
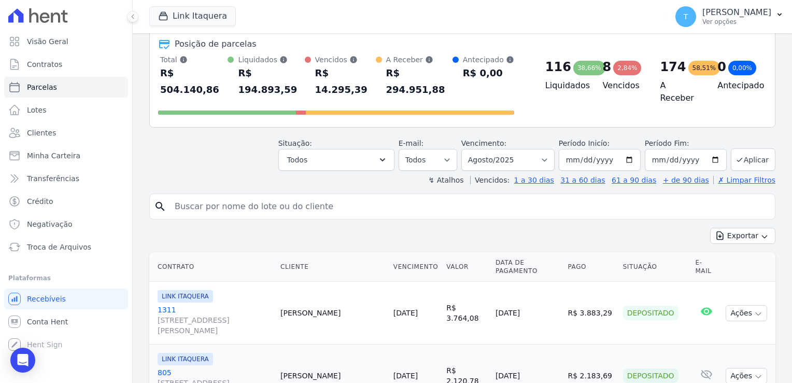
click at [275, 196] on input "search" at bounding box center [470, 206] width 603 height 21
type input "[PERSON_NAME]"
click at [742, 148] on button "Aplicar" at bounding box center [753, 159] width 45 height 22
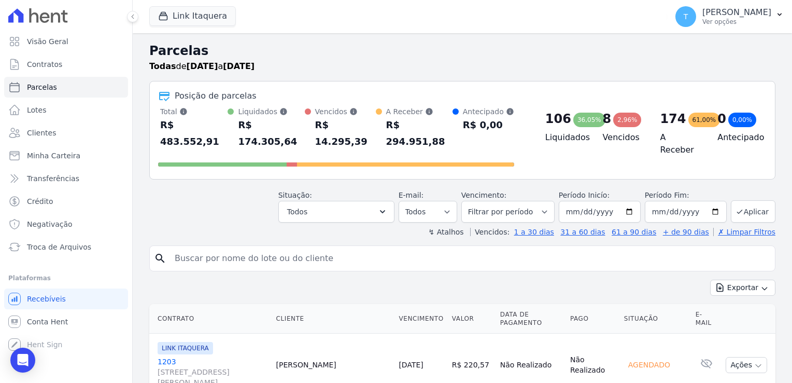
select select
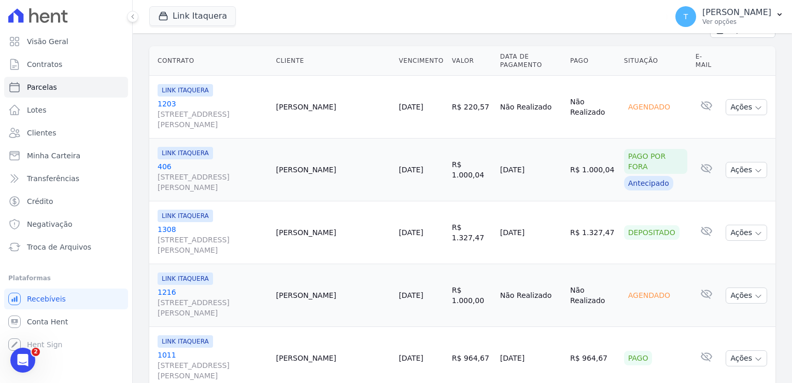
scroll to position [259, 0]
click at [177, 145] on span "LINK ITAQUERA" at bounding box center [185, 151] width 55 height 12
click at [161, 160] on link "406 [STREET_ADDRESS][PERSON_NAME]" at bounding box center [213, 175] width 110 height 31
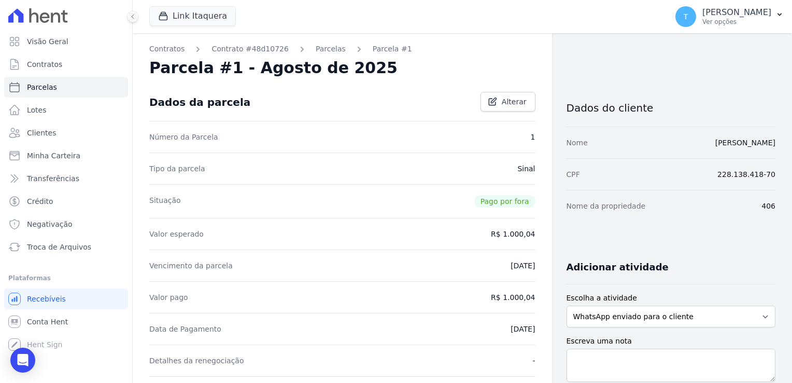
select select
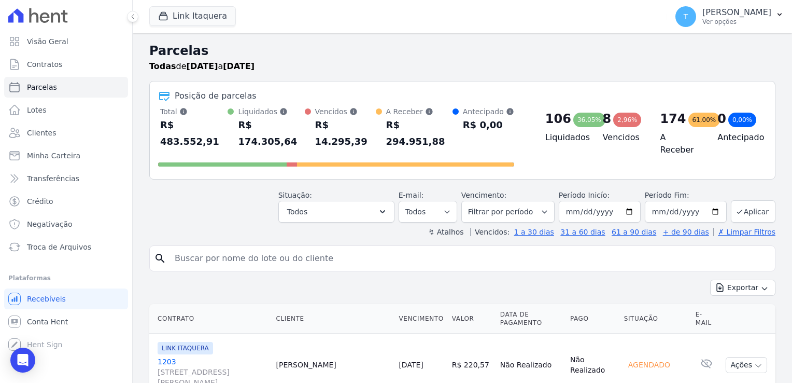
click at [287, 248] on input "search" at bounding box center [470, 258] width 603 height 21
type input "[PERSON_NAME]"
click at [742, 200] on button "Aplicar" at bounding box center [753, 211] width 45 height 22
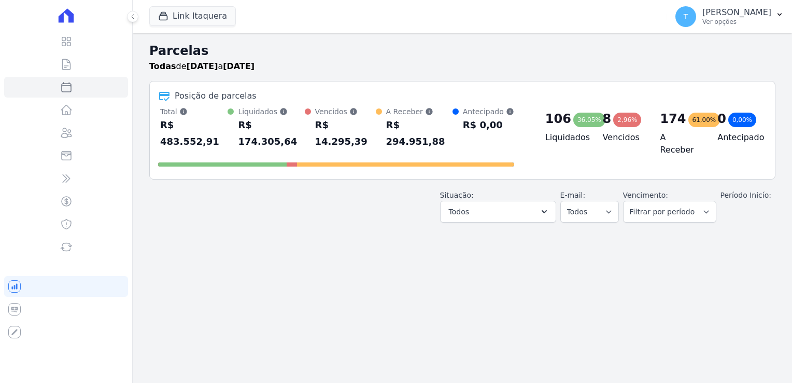
select select
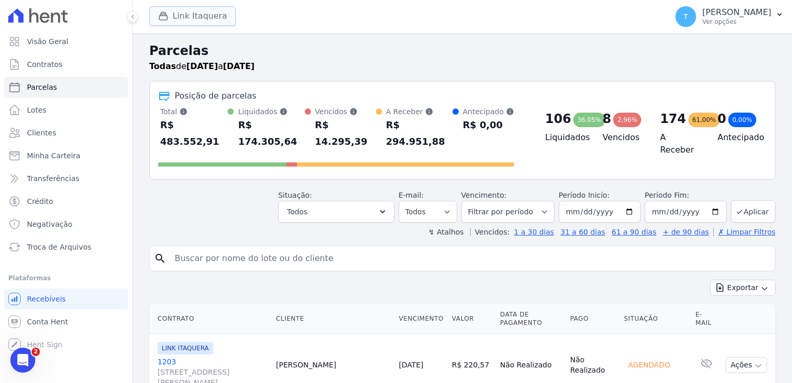
click at [162, 17] on icon "button" at bounding box center [163, 16] width 10 height 10
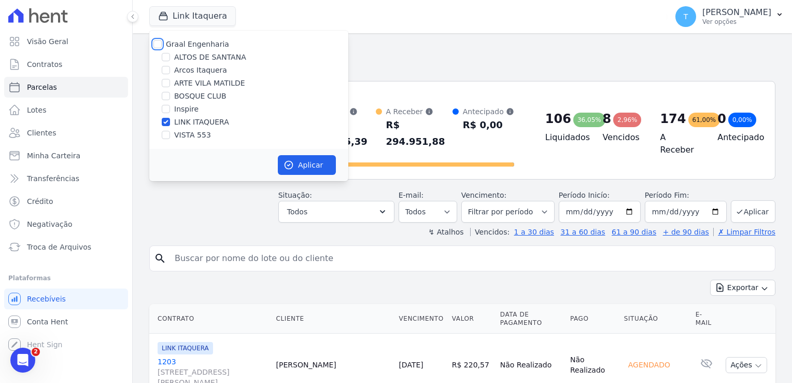
click at [154, 45] on input "Graal Engenharia" at bounding box center [158, 44] width 8 height 8
checkbox input "true"
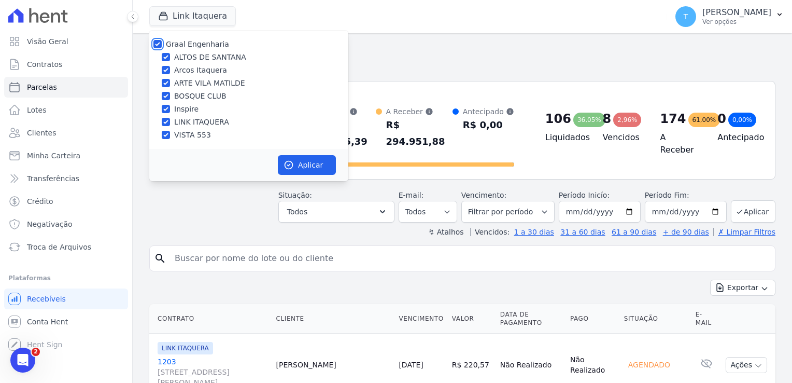
checkbox input "true"
click at [163, 43] on div "Graal Engenharia" at bounding box center [248, 44] width 199 height 11
click at [158, 45] on input "Graal Engenharia" at bounding box center [158, 44] width 8 height 8
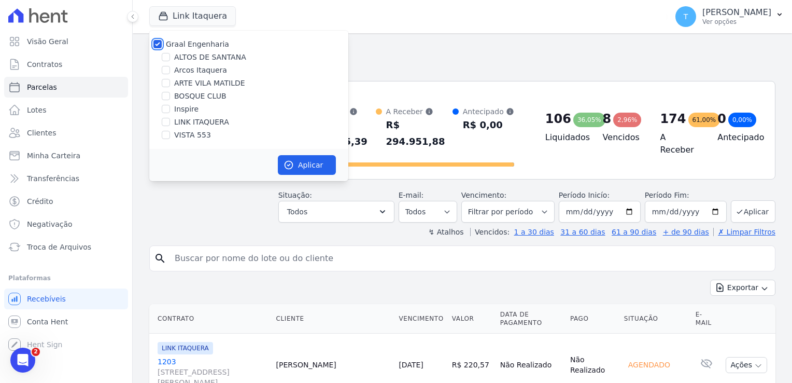
checkbox input "false"
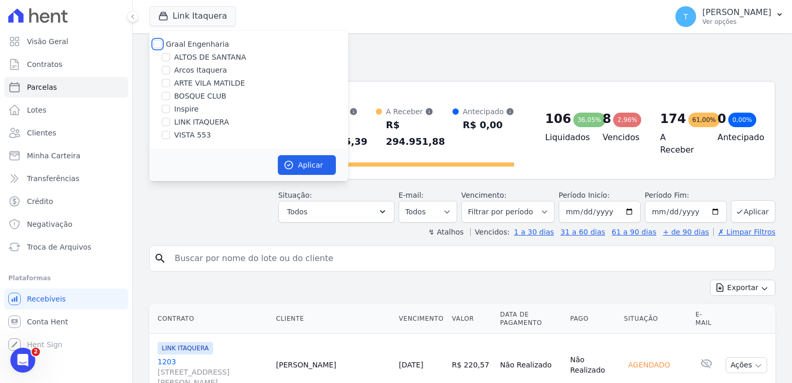
checkbox input "false"
click at [166, 118] on input "LINK ITAQUERA" at bounding box center [166, 122] width 8 height 8
checkbox input "true"
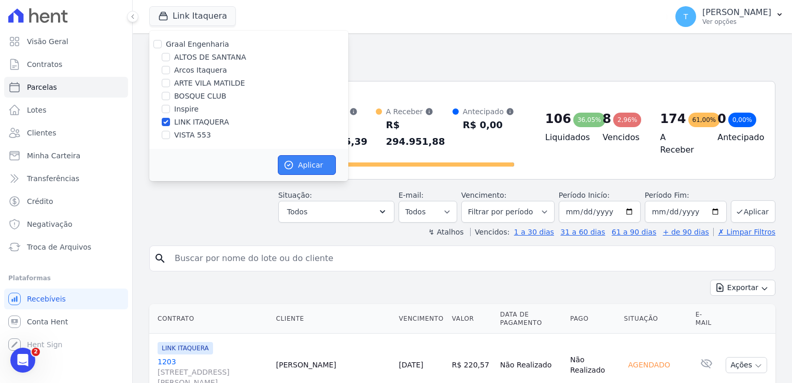
click at [318, 162] on button "Aplicar" at bounding box center [307, 165] width 58 height 20
click at [262, 248] on input "search" at bounding box center [470, 258] width 603 height 21
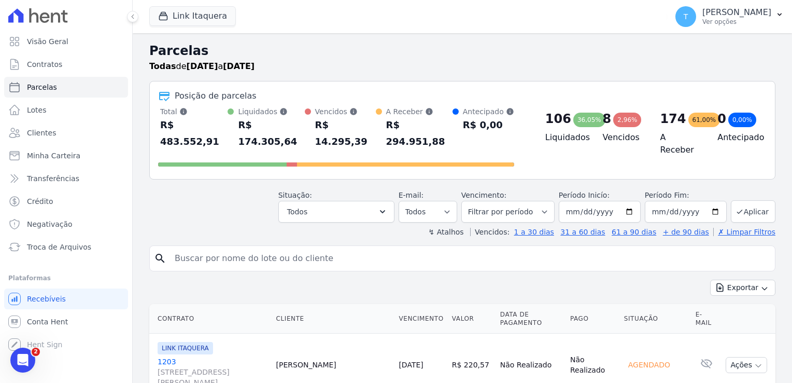
select select
click at [257, 248] on input "search" at bounding box center [470, 258] width 603 height 21
type input "[PERSON_NAME]"
click at [743, 200] on button "Aplicar" at bounding box center [753, 211] width 45 height 22
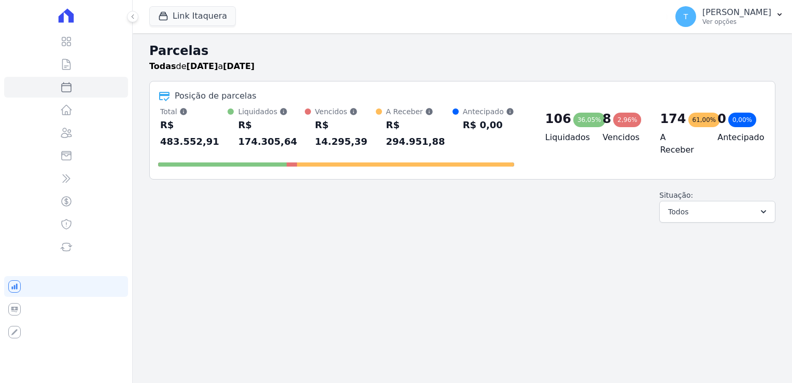
select select
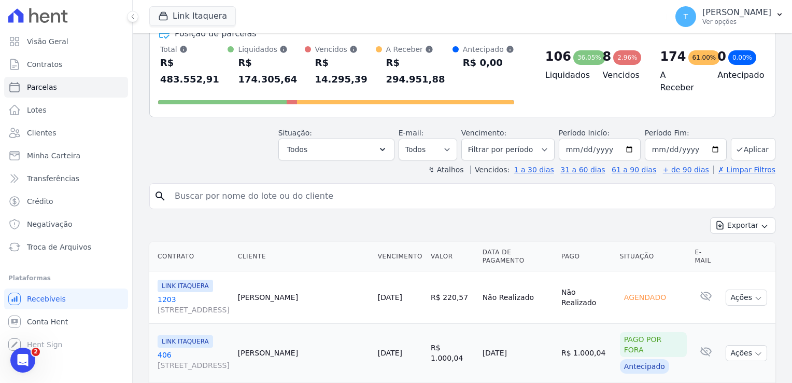
scroll to position [52, 0]
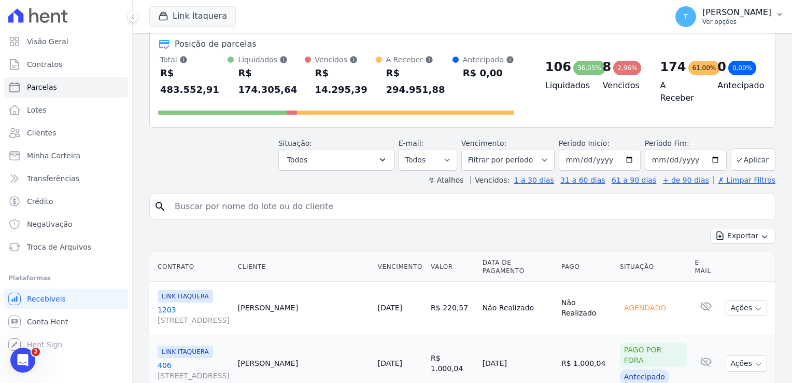
click at [782, 14] on icon "button" at bounding box center [780, 14] width 8 height 8
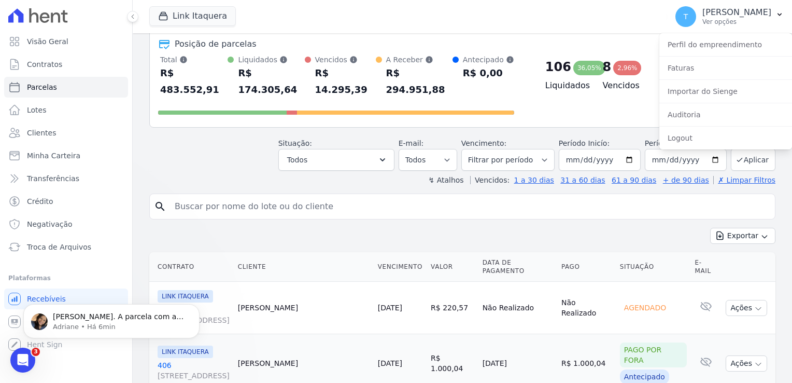
scroll to position [0, 0]
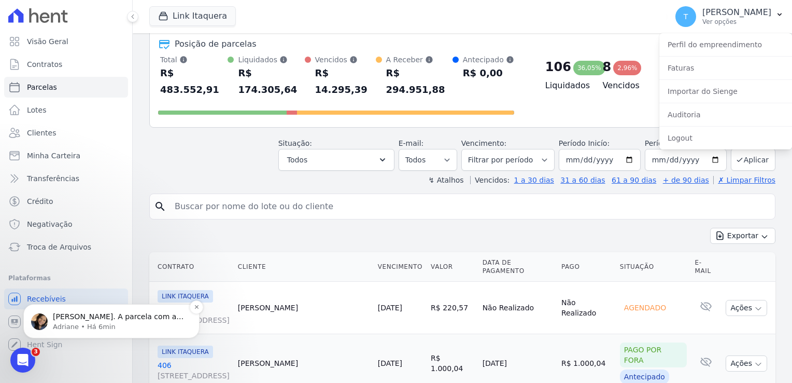
click at [58, 322] on p "Adriane • Há 6min" at bounding box center [120, 326] width 134 height 9
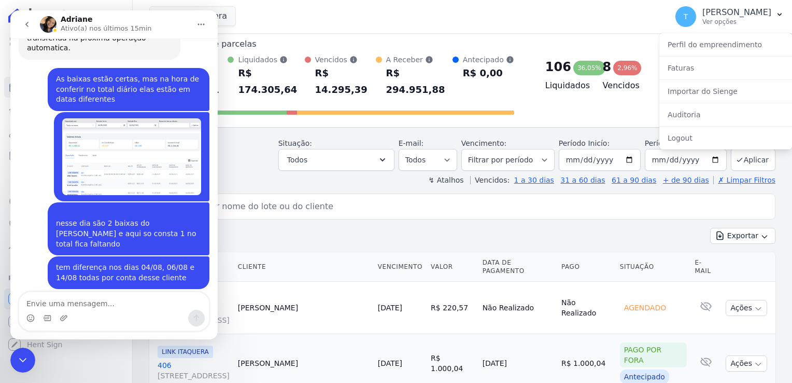
scroll to position [1956, 0]
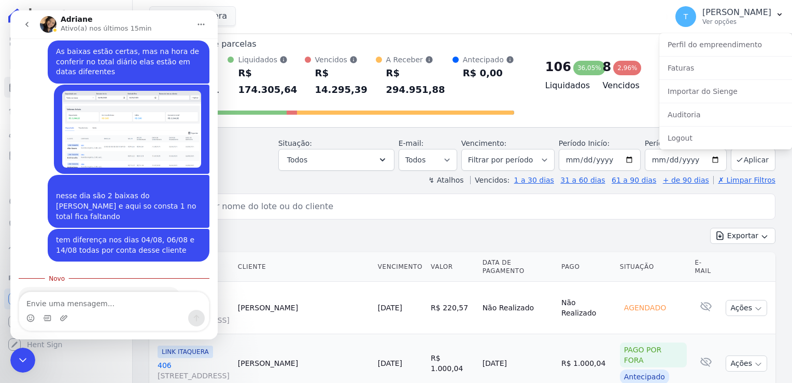
click at [113, 308] on textarea "Envie uma mensagem..." at bounding box center [114, 301] width 190 height 18
click at [15, 360] on div "Encerramento do Messenger da Intercom" at bounding box center [22, 359] width 25 height 25
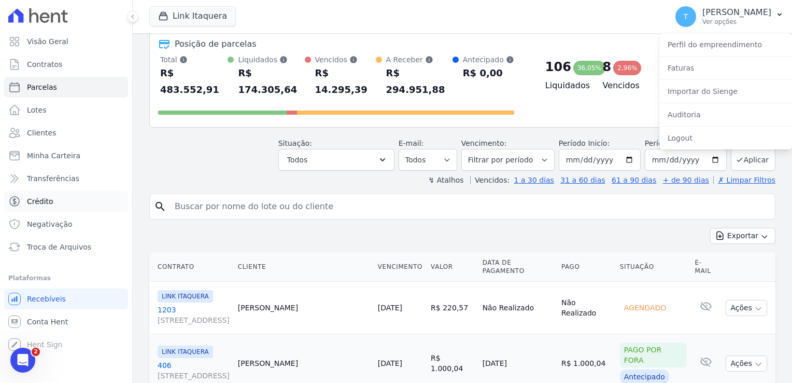
scroll to position [1939, 0]
click at [63, 88] on link "Parcelas" at bounding box center [66, 87] width 124 height 21
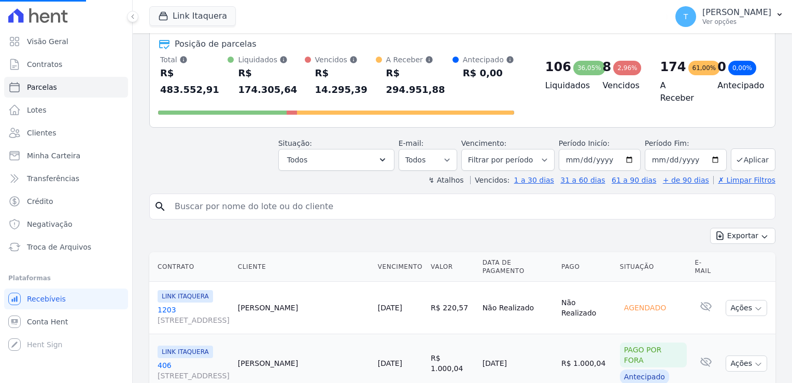
click at [199, 196] on input "search" at bounding box center [470, 206] width 603 height 21
select select
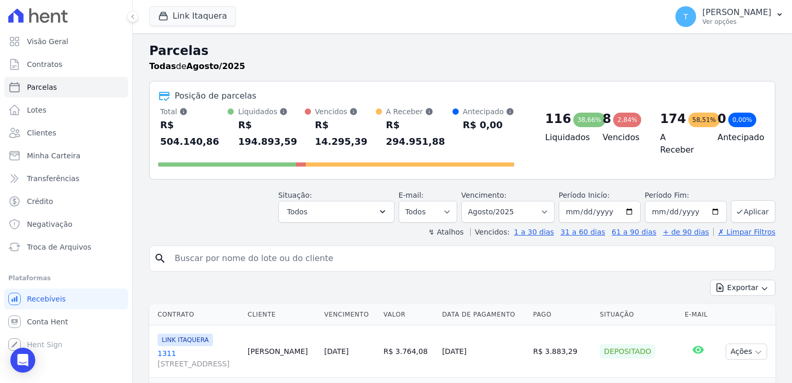
click at [499, 248] on input "search" at bounding box center [470, 258] width 603 height 21
type input "[PERSON_NAME]"
click at [759, 200] on button "Aplicar" at bounding box center [753, 211] width 45 height 22
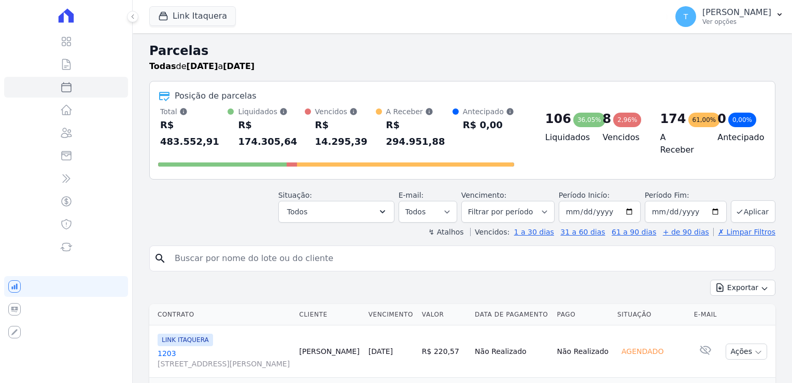
select select
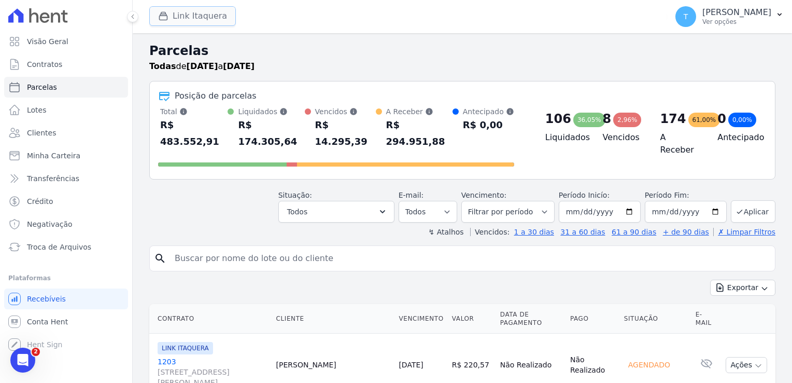
click at [194, 11] on button "Link Itaquera" at bounding box center [192, 16] width 87 height 20
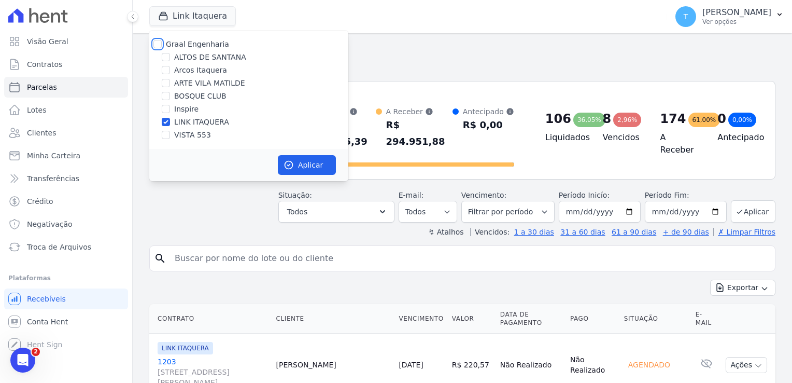
click at [160, 42] on input "Graal Engenharia" at bounding box center [158, 44] width 8 height 8
checkbox input "true"
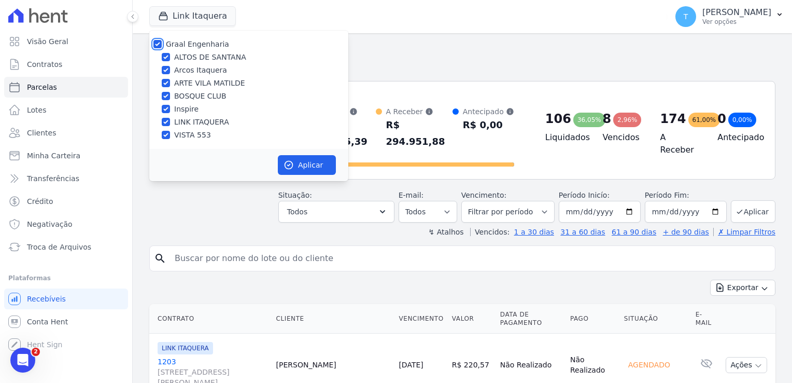
checkbox input "true"
click at [291, 169] on icon "button" at bounding box center [289, 165] width 10 height 10
select select
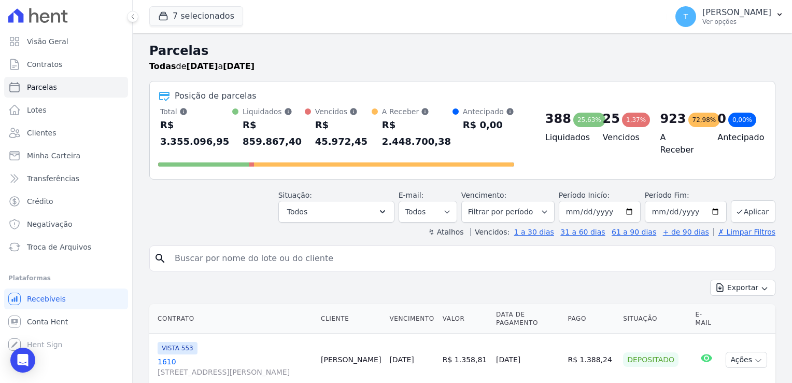
click at [254, 248] on input "search" at bounding box center [470, 258] width 603 height 21
type input "[PERSON_NAME]"
click at [744, 200] on button "Aplicar" at bounding box center [753, 211] width 45 height 22
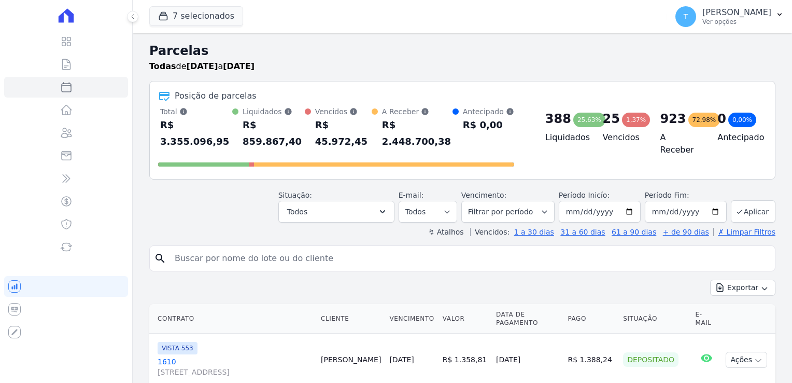
select select
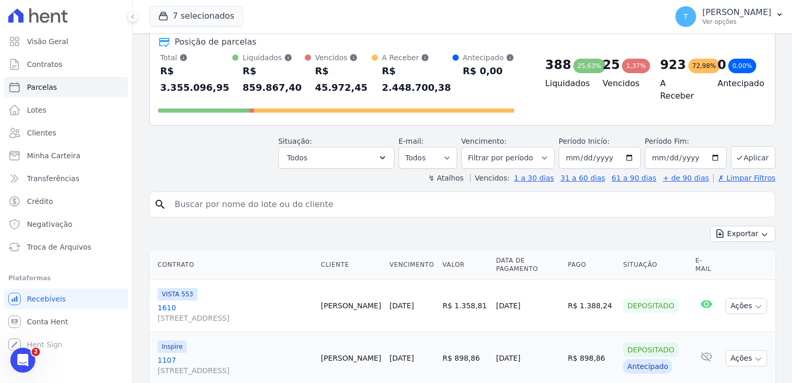
scroll to position [52, 0]
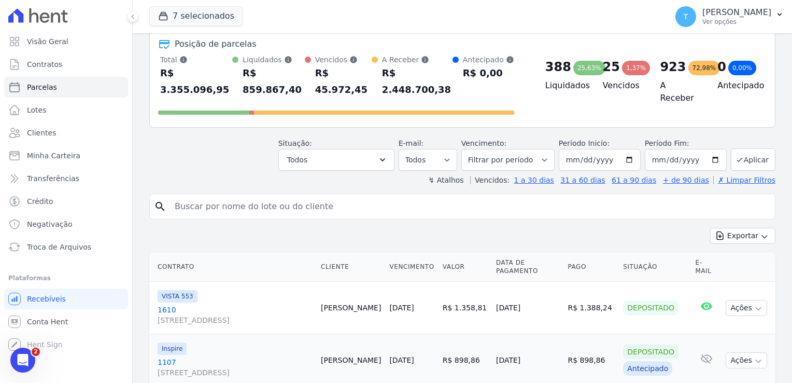
click at [228, 197] on input "search" at bounding box center [470, 206] width 603 height 21
type input "Allan Américo Damas Kavano"
select select
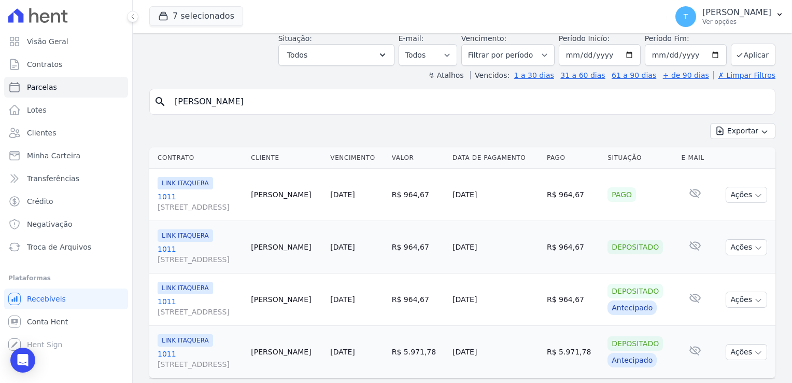
scroll to position [77, 0]
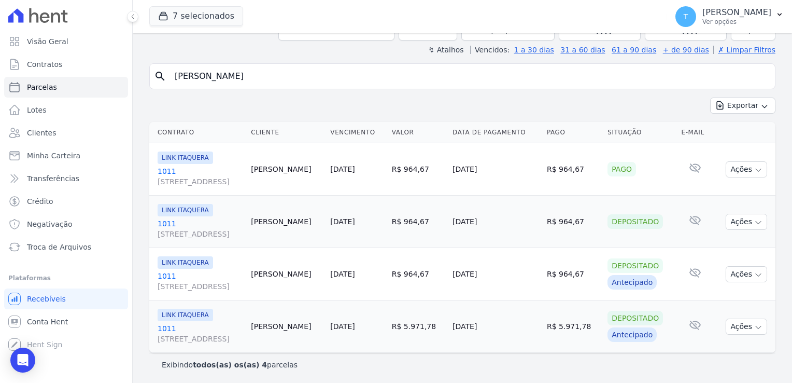
click at [164, 172] on link "1011 Avenida Angélica, 2248, andar 11, Consolação" at bounding box center [200, 176] width 85 height 21
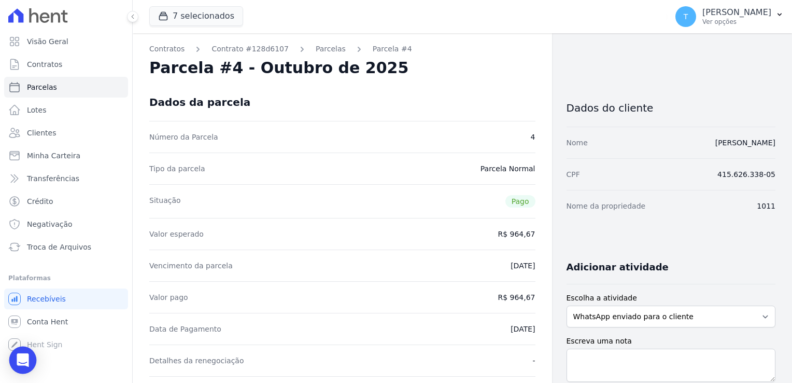
click at [22, 363] on icon "Open Intercom Messenger" at bounding box center [22, 359] width 13 height 13
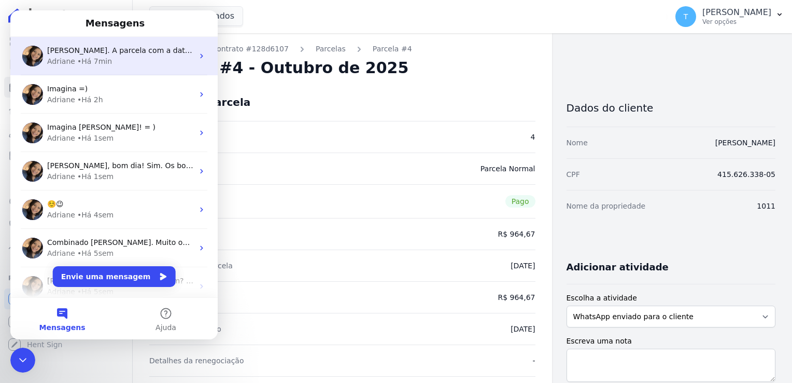
click at [96, 72] on div "Sim Thayna. A parcela com a data de deposito em 14/08 é a parcela que não havia…" at bounding box center [113, 56] width 207 height 38
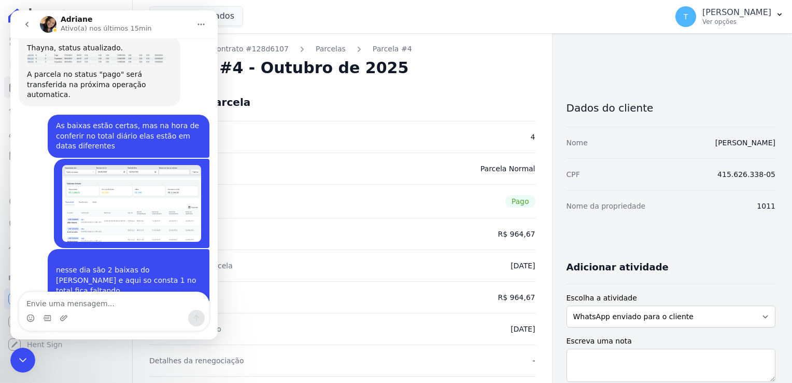
scroll to position [1939, 0]
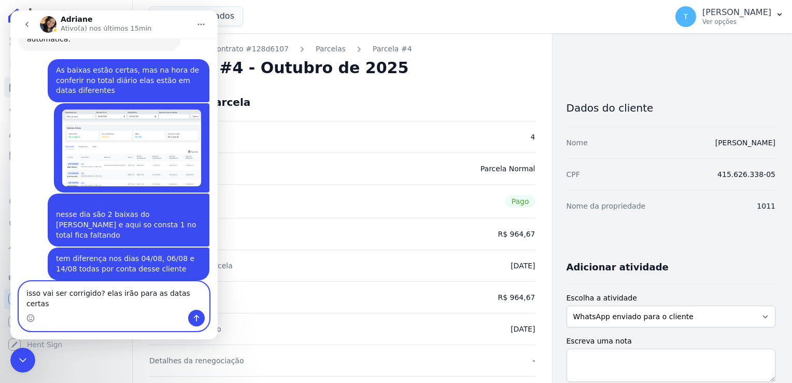
type textarea "isso vai ser corrigido? elas irão para as datas certas?"
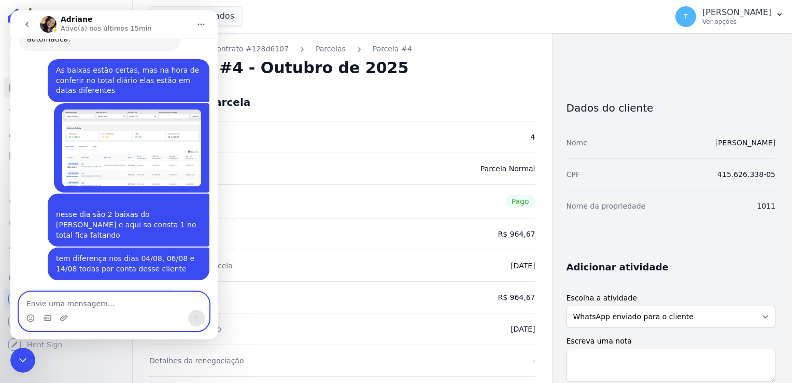
scroll to position [1980, 0]
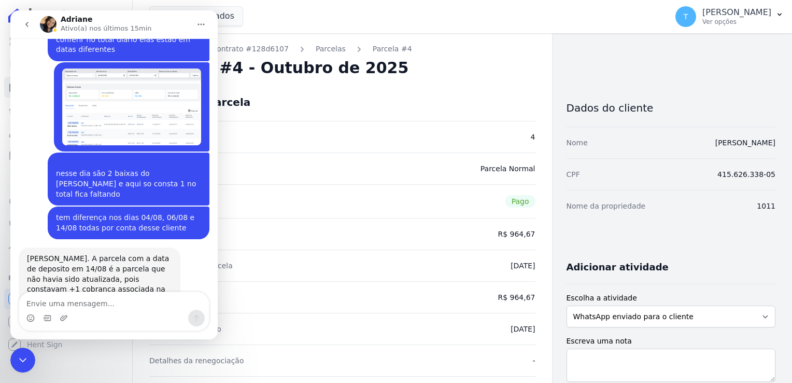
click at [18, 360] on icon "Encerramento do Messenger da Intercom" at bounding box center [23, 360] width 12 height 12
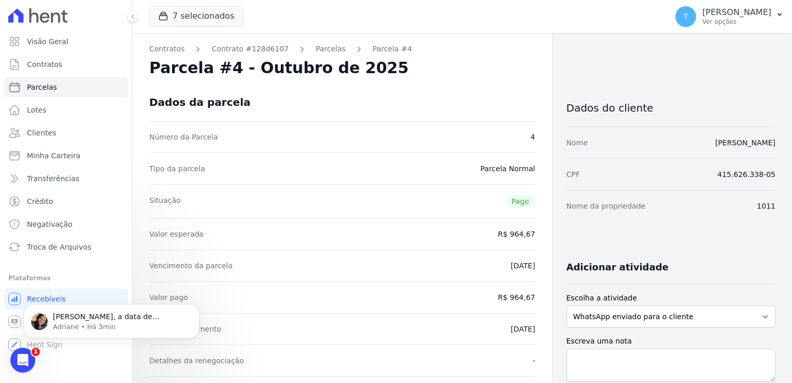
scroll to position [2052, 0]
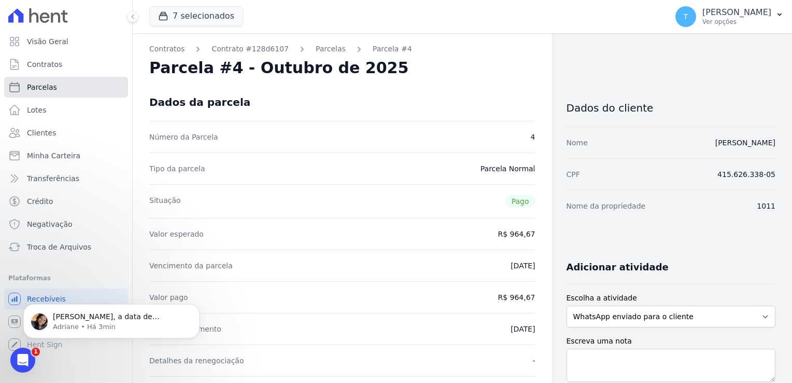
click at [48, 88] on span "Parcelas" at bounding box center [42, 87] width 30 height 10
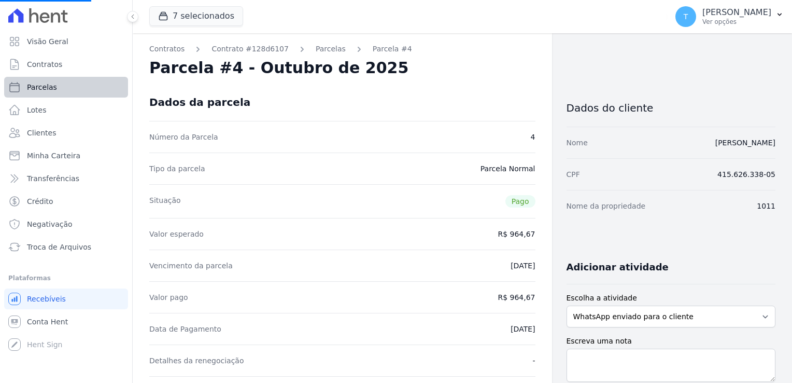
select select
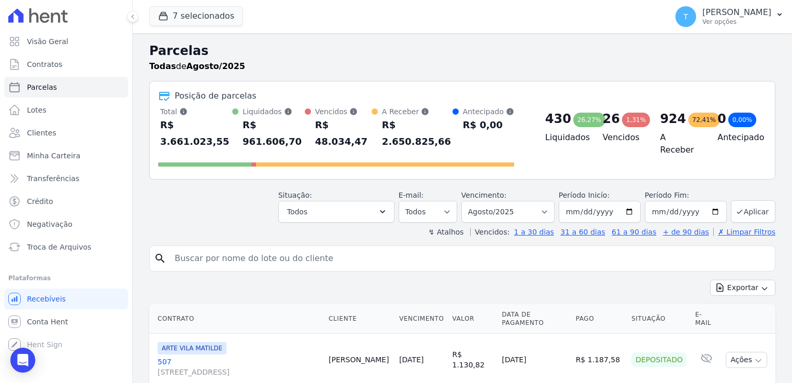
click at [217, 248] on input "search" at bounding box center [470, 258] width 603 height 21
type input "everaldo"
click at [743, 200] on button "Aplicar" at bounding box center [753, 211] width 45 height 22
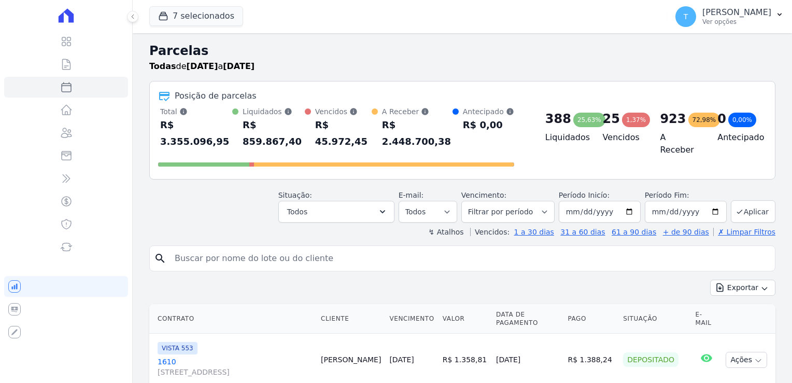
select select
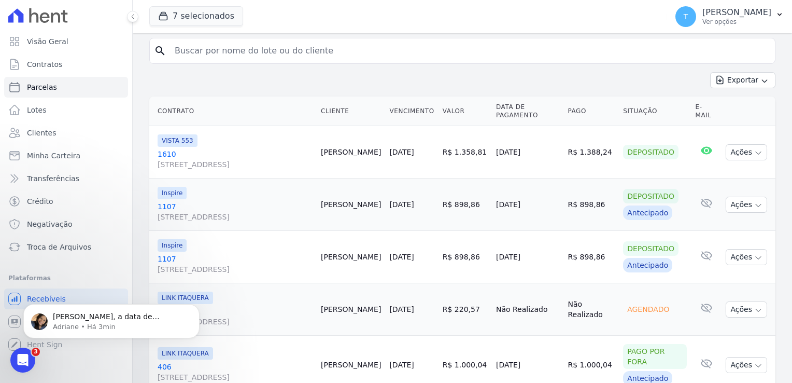
click at [25, 359] on icon "Abertura do Messenger da Intercom" at bounding box center [23, 360] width 17 height 17
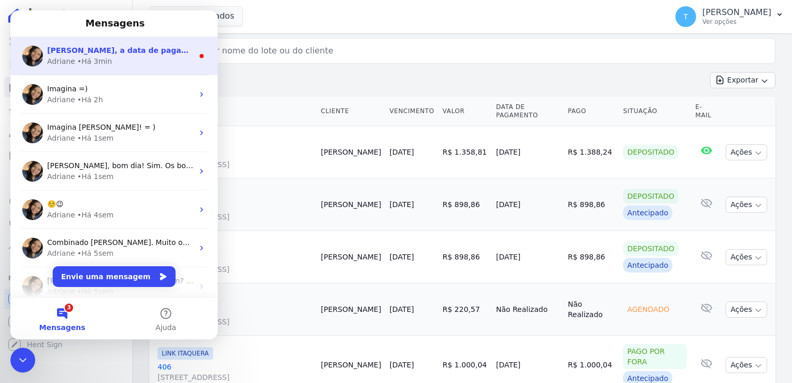
click at [104, 56] on div "• Há 3min" at bounding box center [94, 61] width 35 height 11
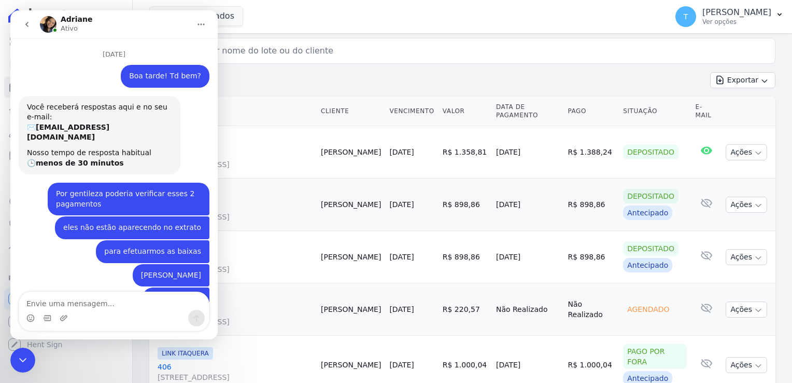
scroll to position [25, 0]
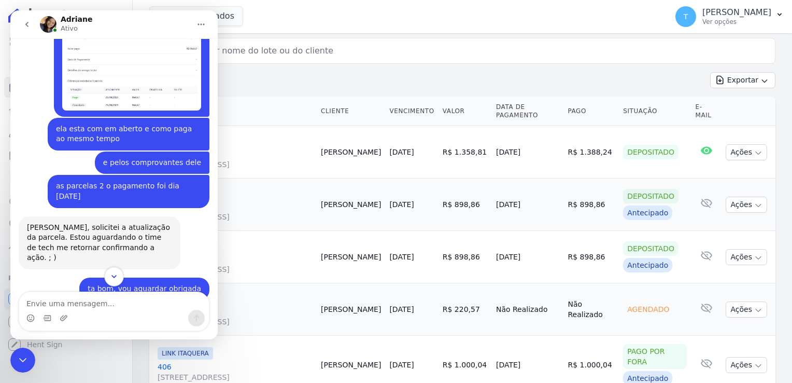
click at [114, 277] on icon "Scroll to bottom" at bounding box center [113, 276] width 5 height 3
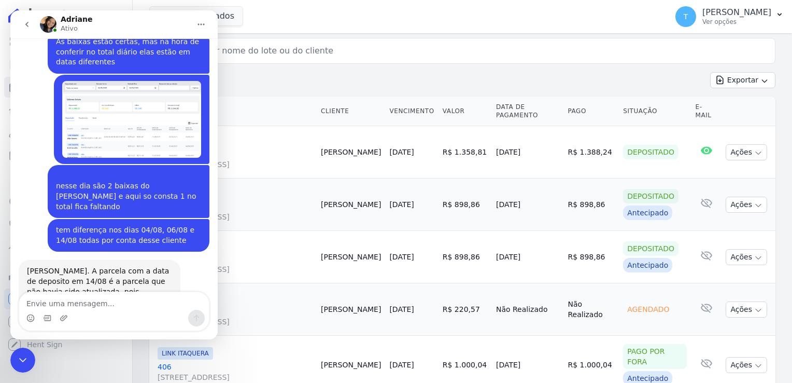
scroll to position [2052, 0]
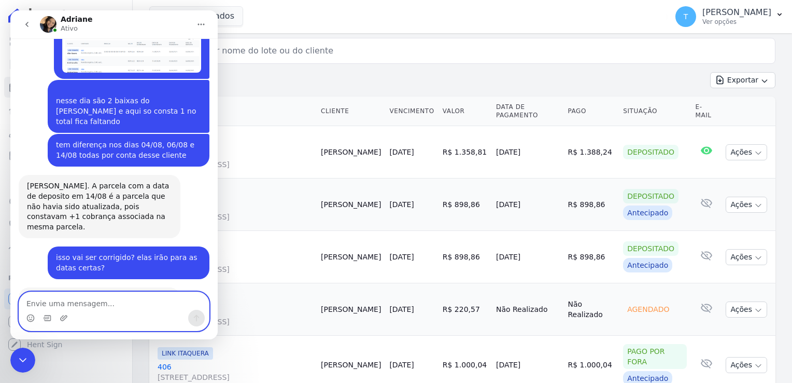
click at [112, 303] on textarea "Envie uma mensagem..." at bounding box center [114, 301] width 190 height 18
type textarea "entendi, obrigada"
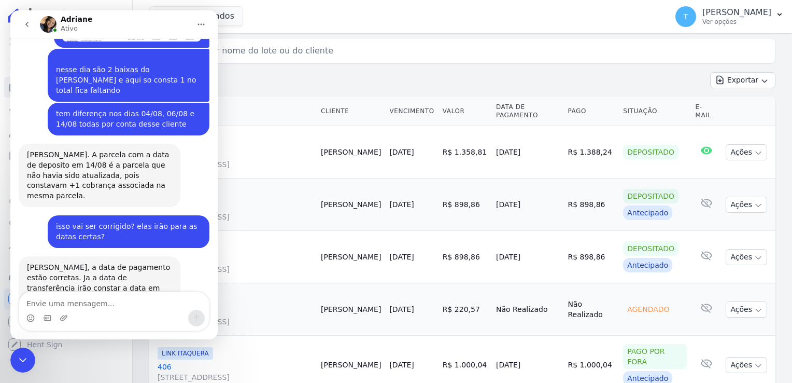
click at [269, 18] on div "7 selecionados Graal Engenharia ALTOS DE SANTANA Arcos Itaquera ARTE VILA MATIL…" at bounding box center [406, 16] width 514 height 34
click at [16, 357] on div "Encerramento do Messenger da Intercom" at bounding box center [22, 359] width 25 height 25
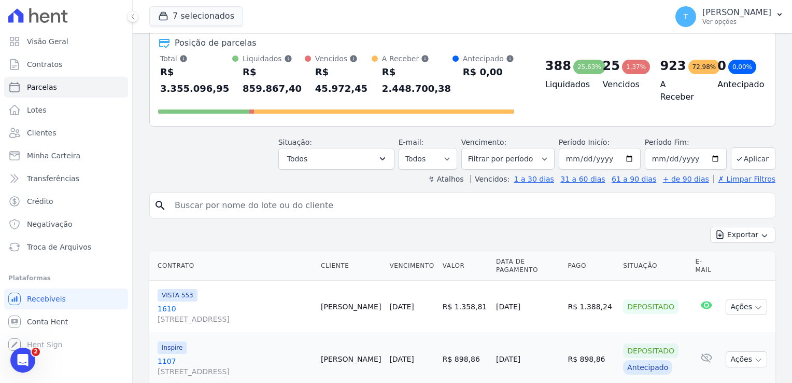
scroll to position [52, 0]
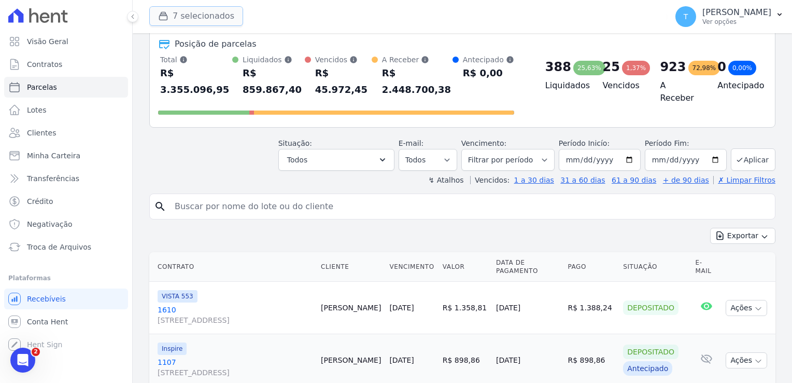
click at [200, 20] on button "7 selecionados" at bounding box center [196, 16] width 94 height 20
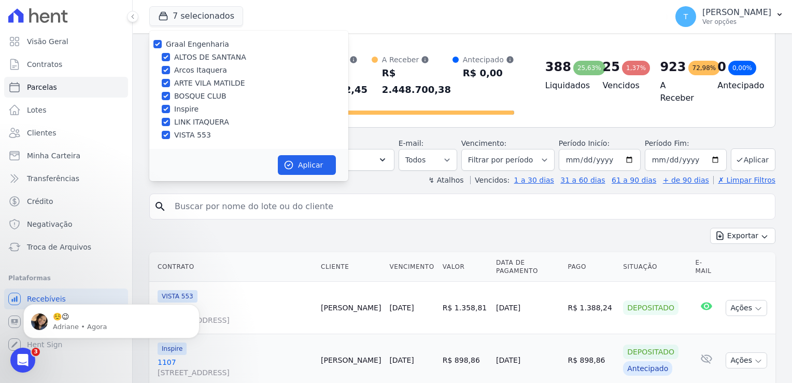
scroll to position [2113, 0]
click at [25, 363] on icon "Abertura do Messenger da Intercom" at bounding box center [23, 360] width 17 height 17
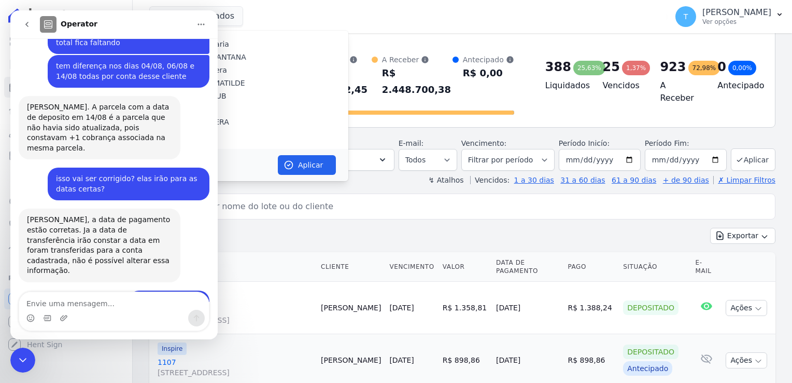
scroll to position [2130, 0]
click at [24, 360] on icon "Encerramento do Messenger da Intercom" at bounding box center [22, 360] width 7 height 4
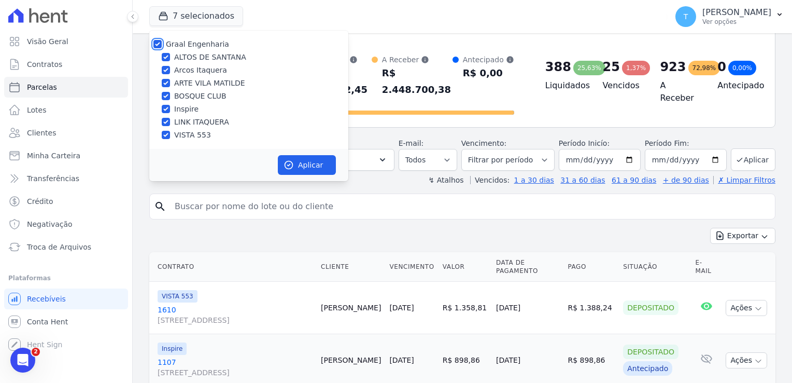
click at [161, 43] on input "Graal Engenharia" at bounding box center [158, 44] width 8 height 8
checkbox input "false"
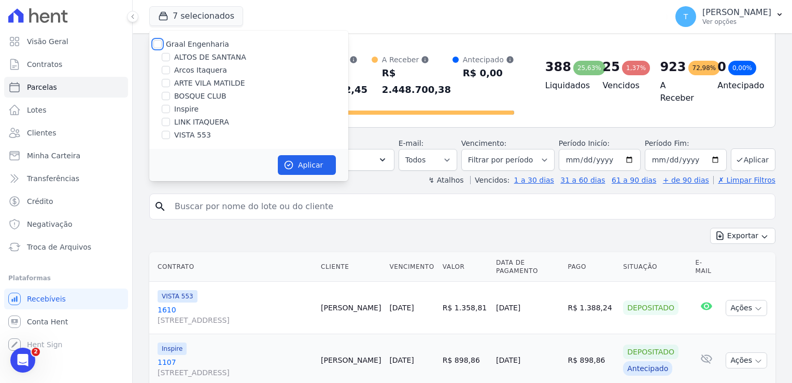
checkbox input "false"
click at [168, 122] on input "LINK ITAQUERA" at bounding box center [166, 122] width 8 height 8
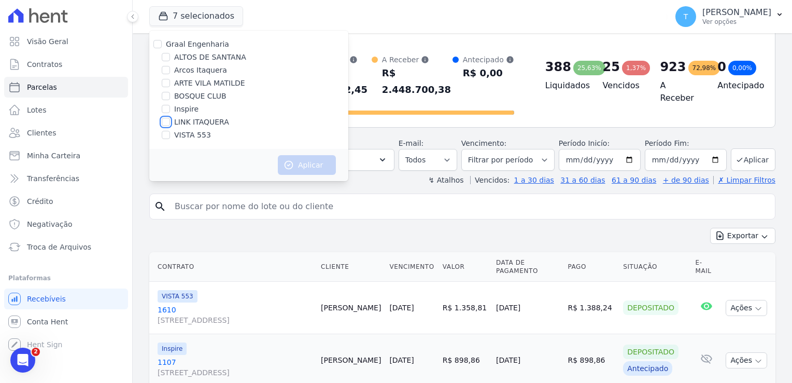
checkbox input "true"
click at [320, 163] on button "Aplicar" at bounding box center [307, 165] width 58 height 20
select select
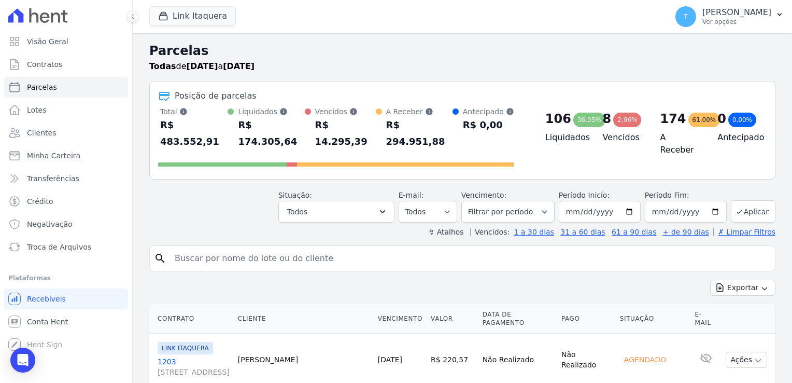
click at [239, 248] on input "search" at bounding box center [470, 258] width 603 height 21
click at [254, 248] on input "search" at bounding box center [470, 258] width 603 height 21
type input "[PERSON_NAME]"
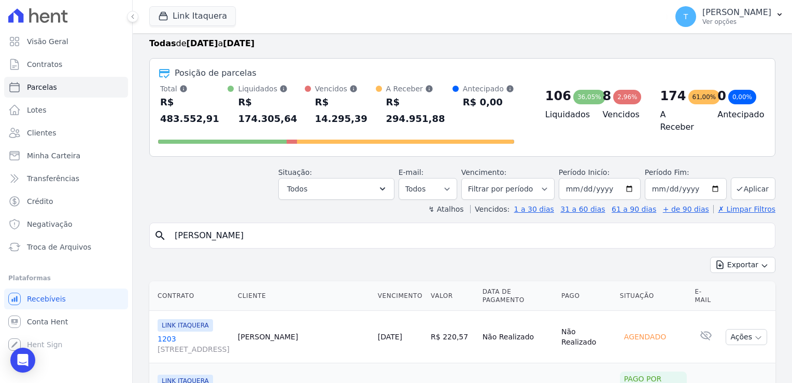
scroll to position [52, 0]
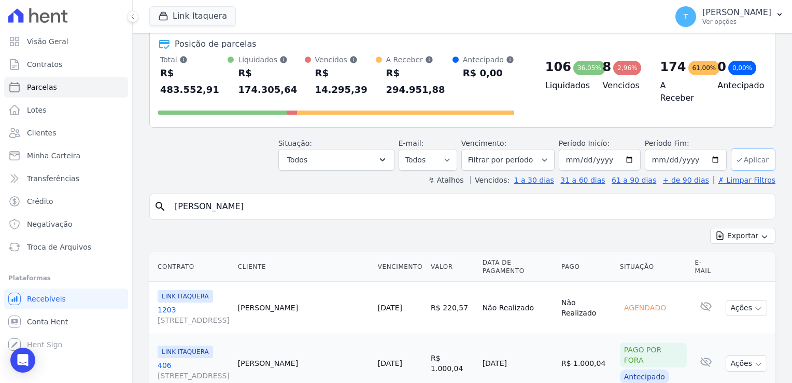
click at [740, 148] on button "Aplicar" at bounding box center [753, 159] width 45 height 22
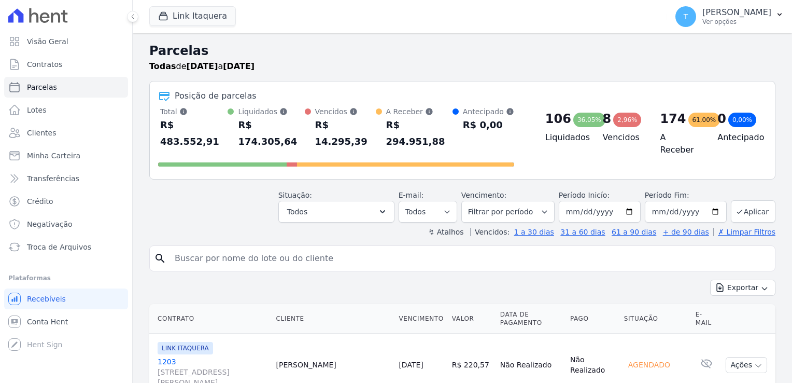
select select
click at [234, 248] on input "search" at bounding box center [470, 258] width 603 height 21
type input "[PERSON_NAME]"
select select
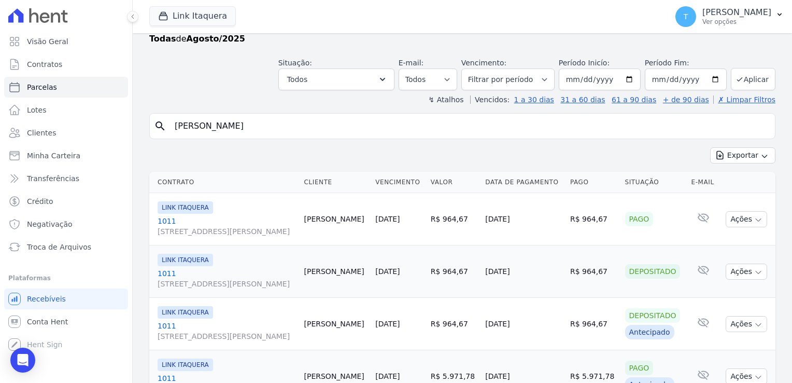
scroll to position [27, 0]
click at [731, 157] on button "Exportar" at bounding box center [742, 156] width 65 height 16
click at [727, 198] on span "Exportar CSV" at bounding box center [742, 198] width 55 height 10
click at [458, 149] on div "Exportar Exportar PDF Exportar CSV" at bounding box center [462, 160] width 626 height 24
click at [729, 180] on span "Exportar PDF" at bounding box center [742, 180] width 54 height 10
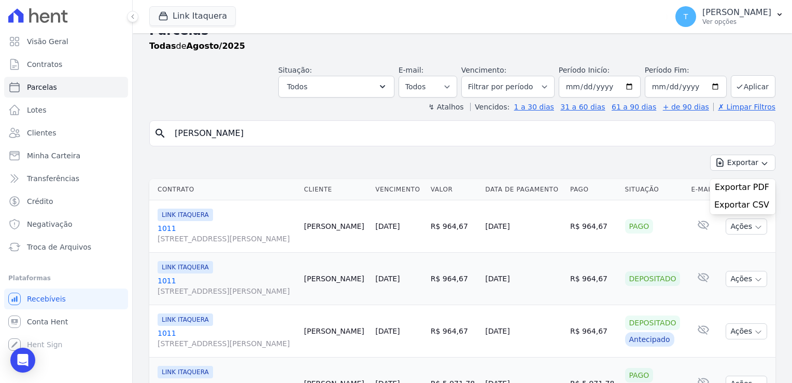
scroll to position [0, 0]
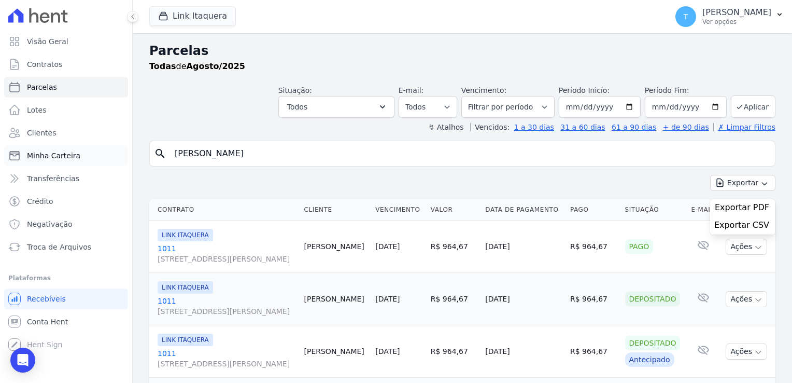
click at [52, 162] on link "Minha Carteira" at bounding box center [66, 155] width 124 height 21
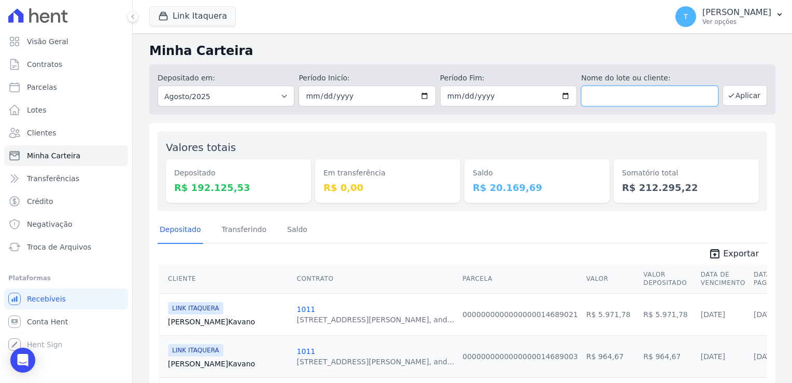
click at [603, 95] on input "text" at bounding box center [649, 96] width 137 height 21
type input "Allan Américo Damas Kavano"
click at [735, 95] on button "Aplicar" at bounding box center [745, 95] width 45 height 21
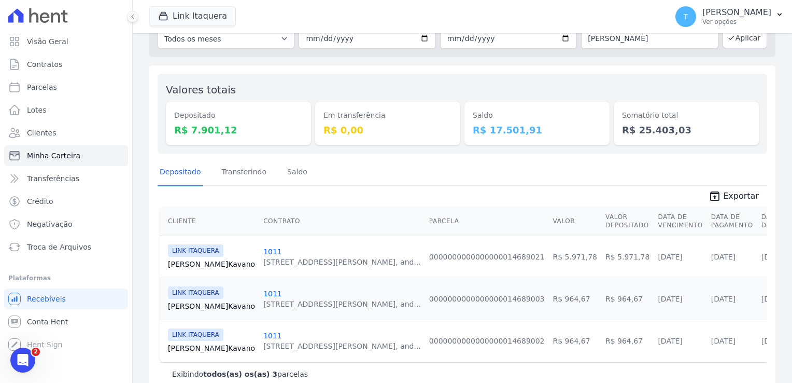
scroll to position [77, 0]
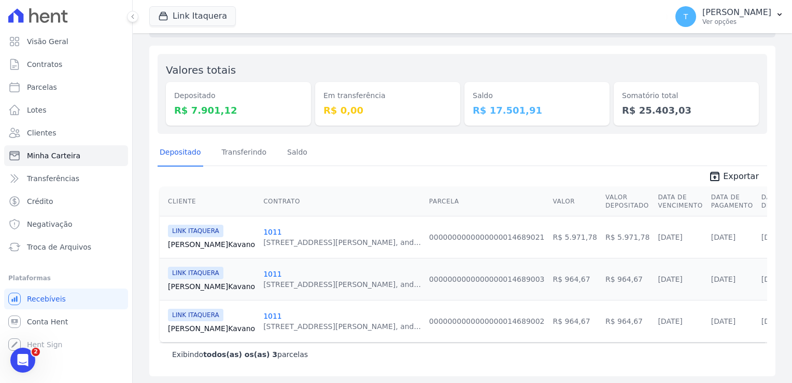
click at [202, 242] on link "[PERSON_NAME][GEOGRAPHIC_DATA]" at bounding box center [211, 244] width 87 height 10
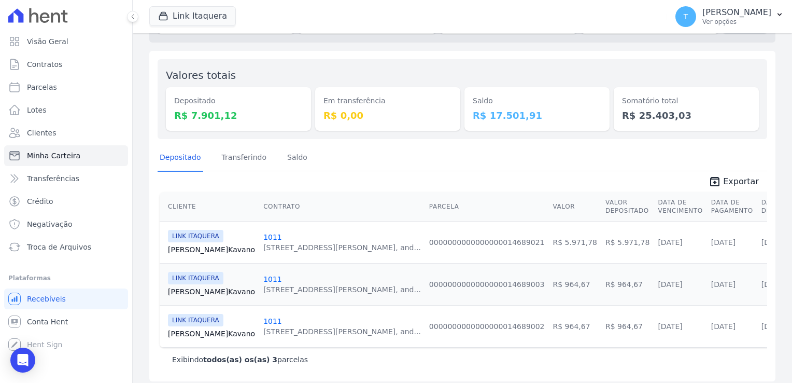
scroll to position [77, 0]
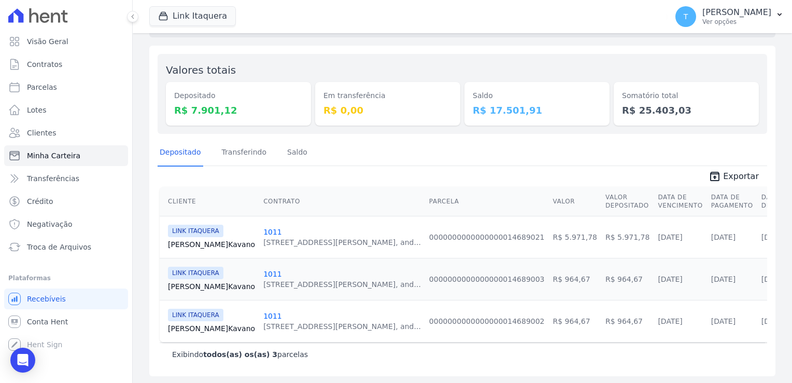
click at [190, 288] on link "[PERSON_NAME][GEOGRAPHIC_DATA]" at bounding box center [211, 286] width 87 height 10
click at [190, 282] on link "[PERSON_NAME][GEOGRAPHIC_DATA]" at bounding box center [211, 286] width 87 height 10
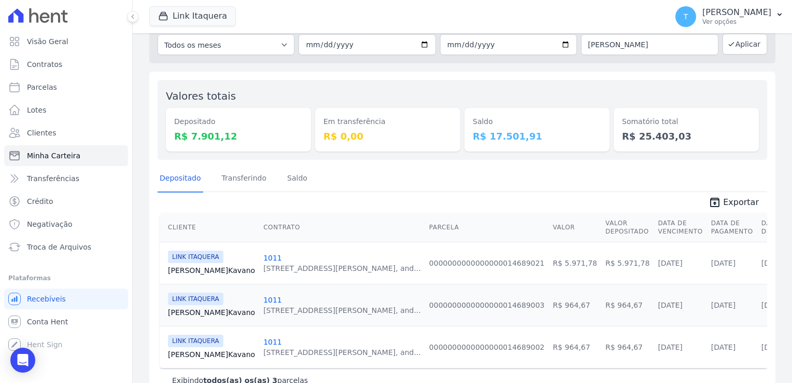
scroll to position [52, 0]
click at [178, 349] on link "[PERSON_NAME][GEOGRAPHIC_DATA]" at bounding box center [211, 354] width 87 height 10
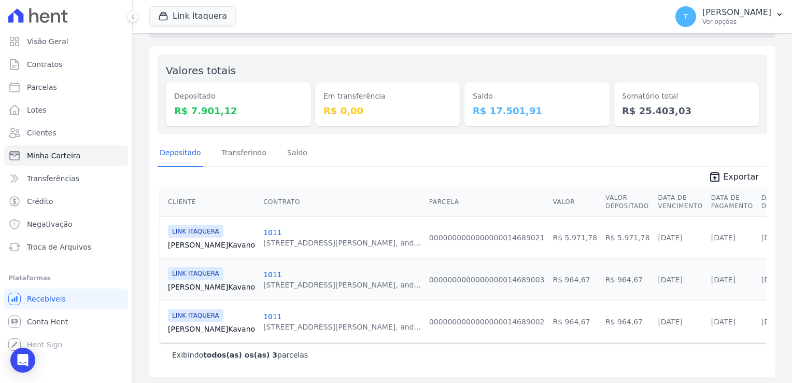
scroll to position [77, 0]
click at [71, 41] on link "Visão Geral" at bounding box center [66, 41] width 124 height 21
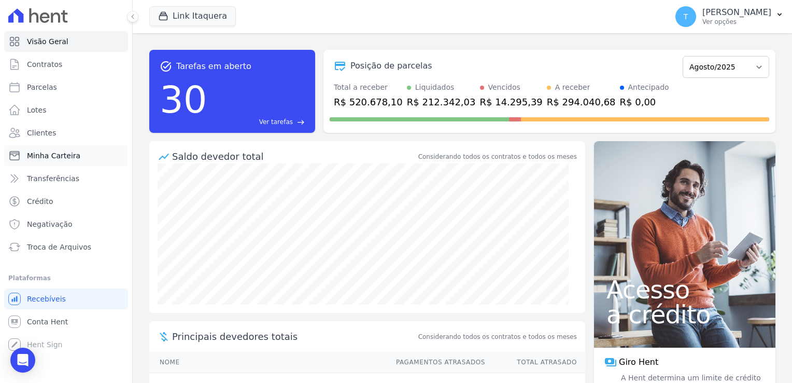
click at [55, 154] on span "Minha Carteira" at bounding box center [53, 155] width 53 height 10
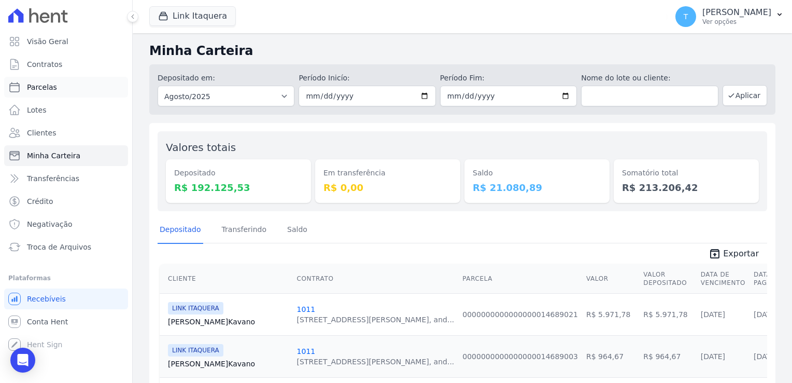
click at [54, 82] on link "Parcelas" at bounding box center [66, 87] width 124 height 21
select select
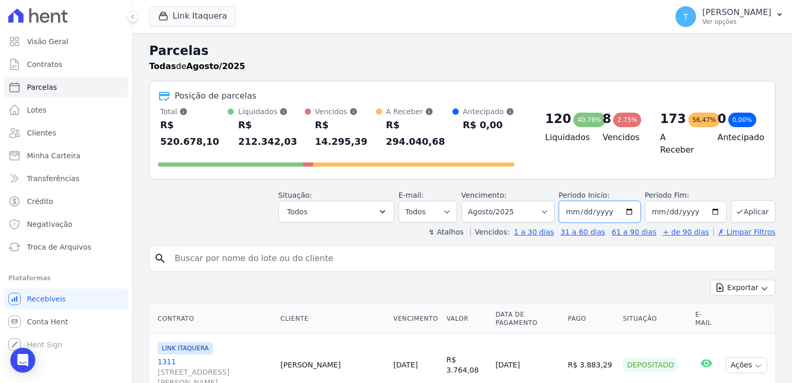
click at [609, 201] on input "[DATE]" at bounding box center [600, 212] width 82 height 22
click at [618, 201] on input "[DATE]" at bounding box center [600, 212] width 82 height 22
click at [708, 201] on input "[DATE]" at bounding box center [686, 212] width 82 height 22
type input "[DATE]"
click at [741, 200] on button "Aplicar" at bounding box center [753, 211] width 45 height 22
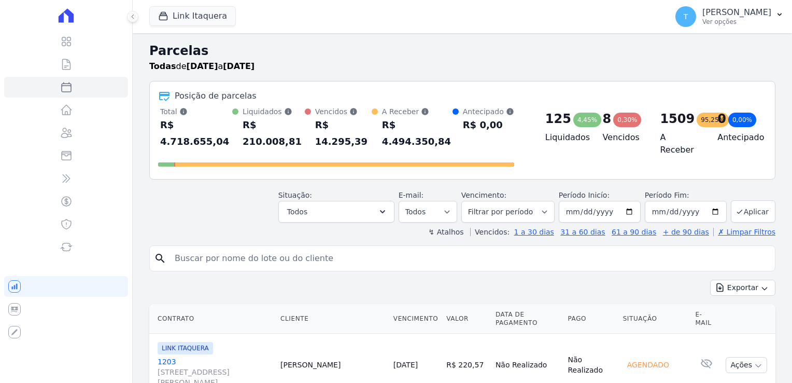
select select
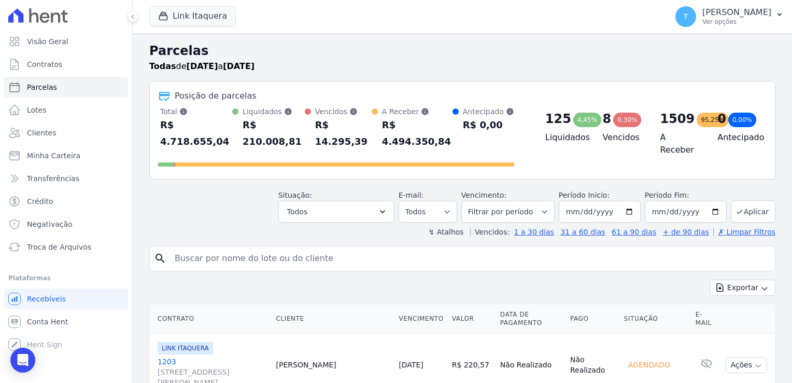
click at [417, 248] on input "search" at bounding box center [470, 258] width 603 height 21
drag, startPoint x: 224, startPoint y: 243, endPoint x: 174, endPoint y: 237, distance: 50.1
click at [174, 248] on input "evaldo" at bounding box center [470, 258] width 603 height 21
paste input "Evaldo Fontenele Arauj"
type input "[PERSON_NAME]"
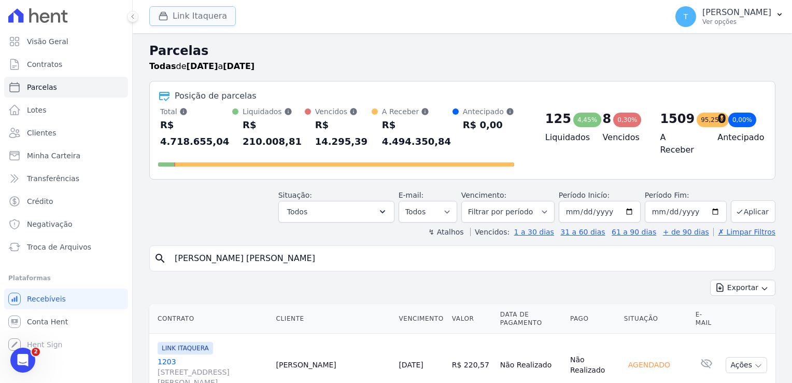
click at [220, 19] on button "Link Itaquera" at bounding box center [192, 16] width 87 height 20
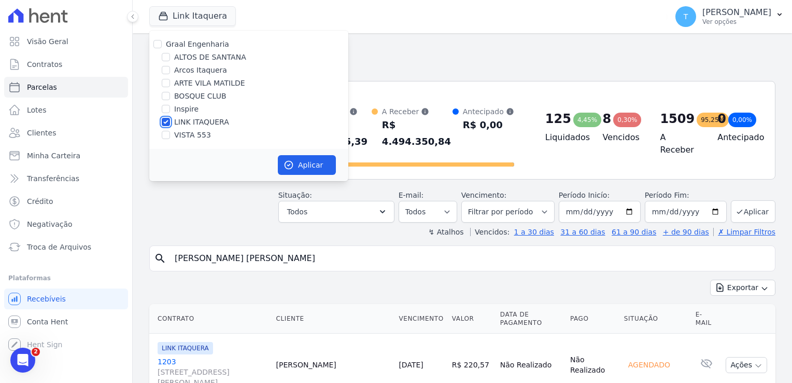
click at [166, 121] on input "LINK ITAQUERA" at bounding box center [166, 122] width 8 height 8
checkbox input "false"
click at [160, 45] on input "Graal Engenharia" at bounding box center [158, 44] width 8 height 8
checkbox input "true"
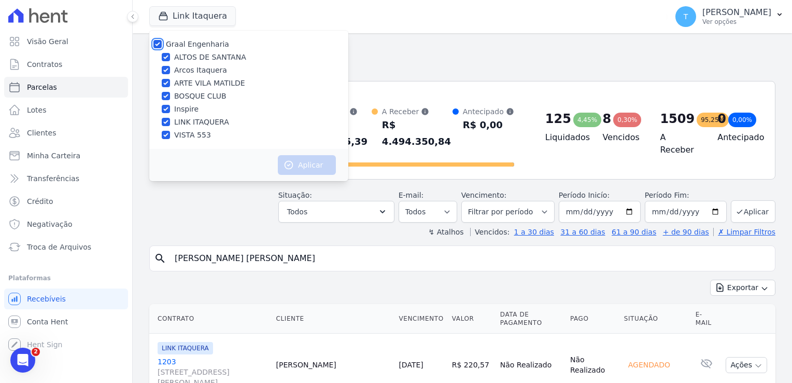
checkbox input "true"
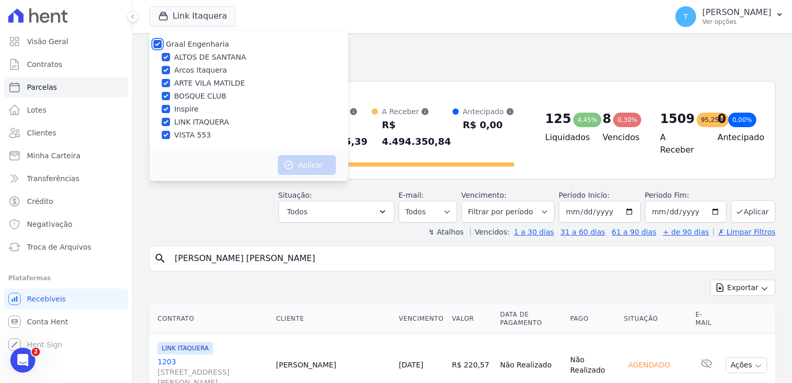
checkbox input "true"
click at [304, 171] on button "Aplicar" at bounding box center [307, 165] width 58 height 20
select select
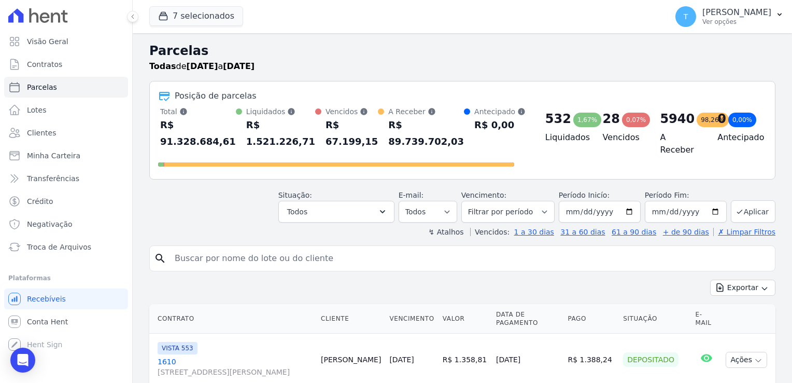
click at [259, 248] on input "search" at bounding box center [470, 258] width 603 height 21
paste input "[PERSON_NAME]"
type input "[PERSON_NAME]"
select select
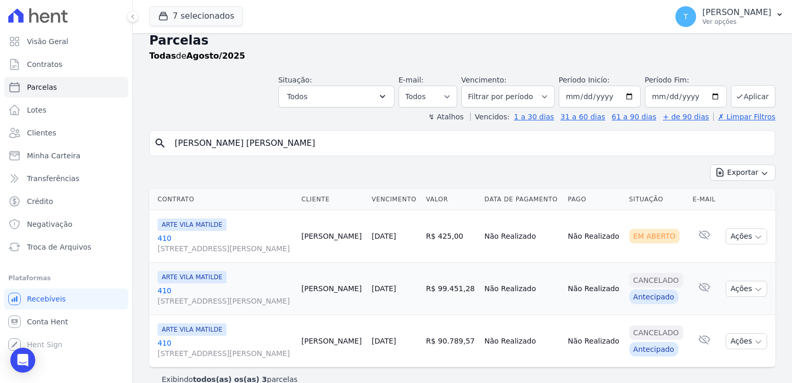
scroll to position [25, 0]
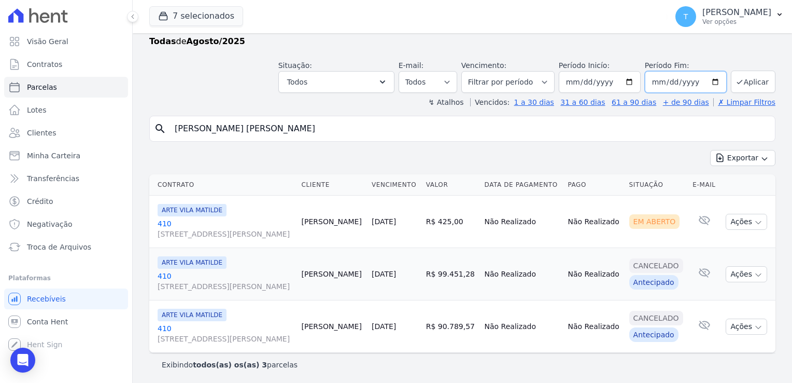
click at [706, 85] on input "2025-08-31" at bounding box center [686, 82] width 82 height 22
type input "[DATE]"
click at [736, 79] on icon "submit" at bounding box center [740, 82] width 8 height 8
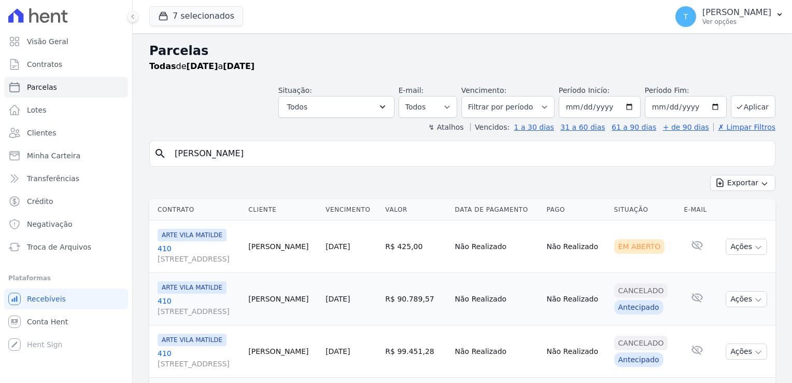
select select
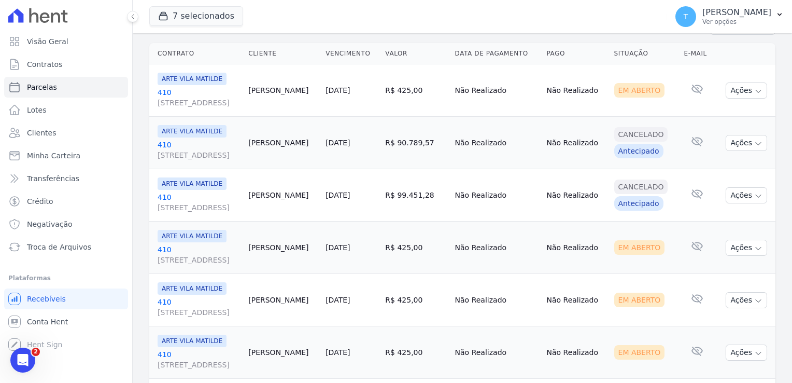
scroll to position [156, 0]
click at [755, 90] on icon "button" at bounding box center [759, 92] width 8 height 8
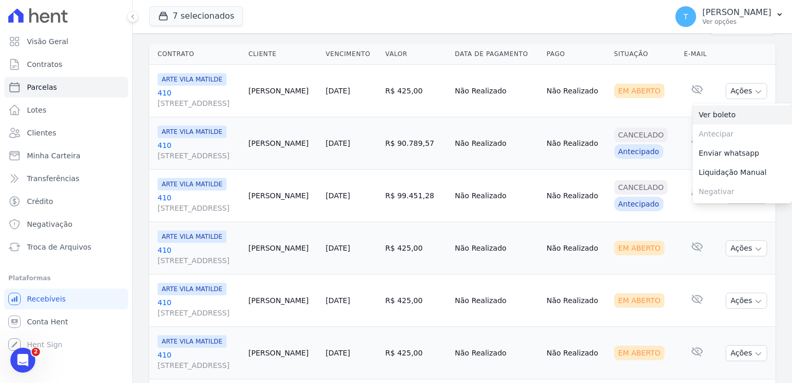
click at [724, 118] on link "Ver boleto" at bounding box center [743, 114] width 100 height 19
click at [755, 247] on icon "button" at bounding box center [759, 249] width 8 height 8
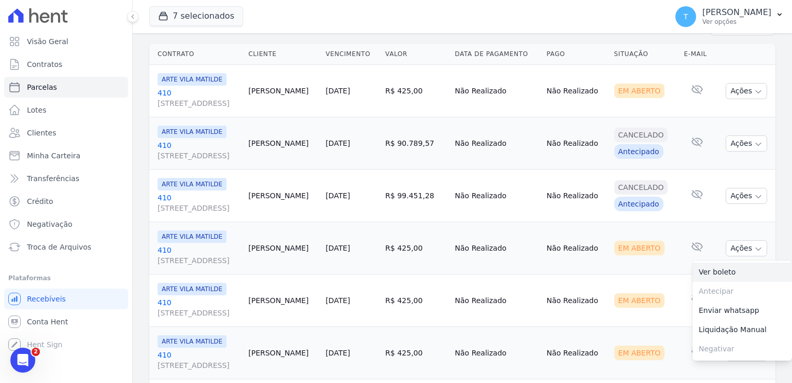
click at [726, 267] on link "Ver boleto" at bounding box center [743, 271] width 100 height 19
click at [595, 275] on td "Não Realizado" at bounding box center [576, 300] width 67 height 52
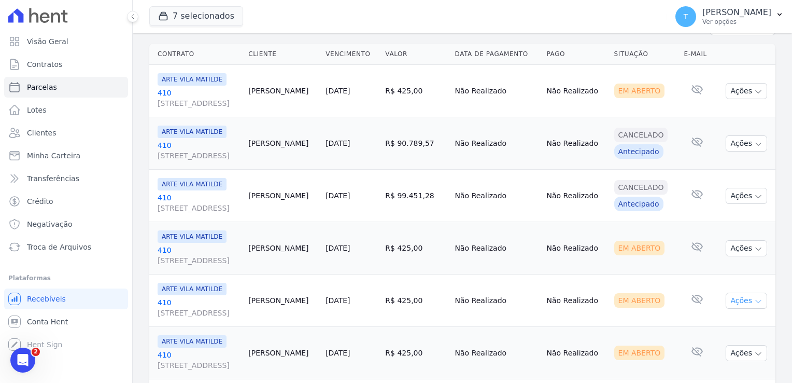
click at [755, 300] on icon "button" at bounding box center [759, 301] width 8 height 8
click at [727, 326] on link "Ver boleto" at bounding box center [743, 324] width 100 height 19
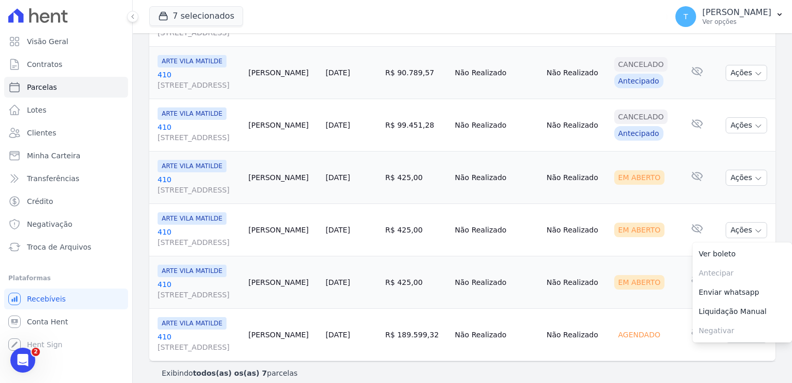
scroll to position [234, 0]
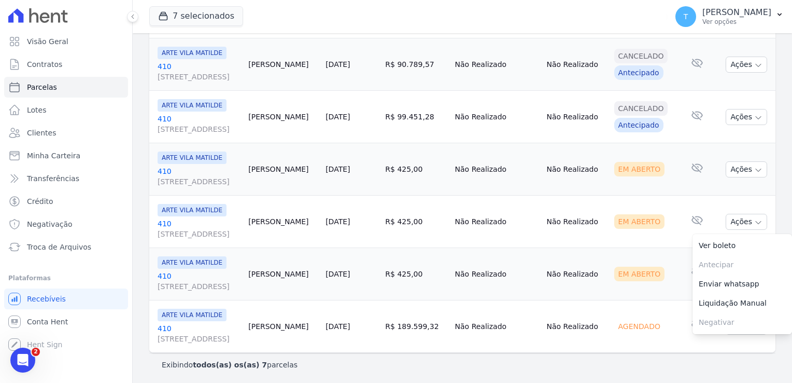
click at [583, 262] on td "Não Realizado" at bounding box center [576, 274] width 67 height 52
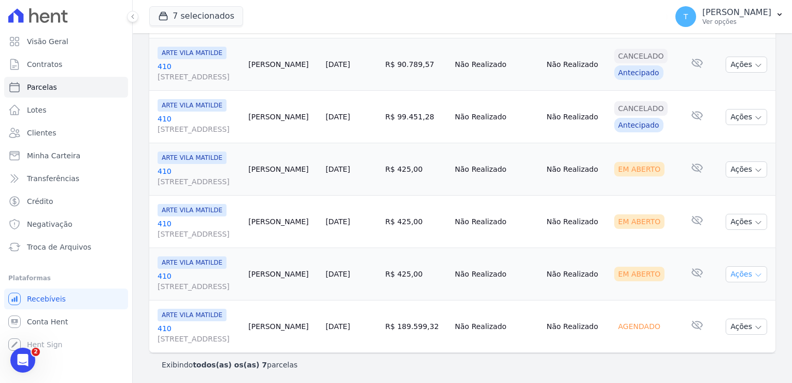
click at [755, 275] on icon "button" at bounding box center [759, 275] width 8 height 8
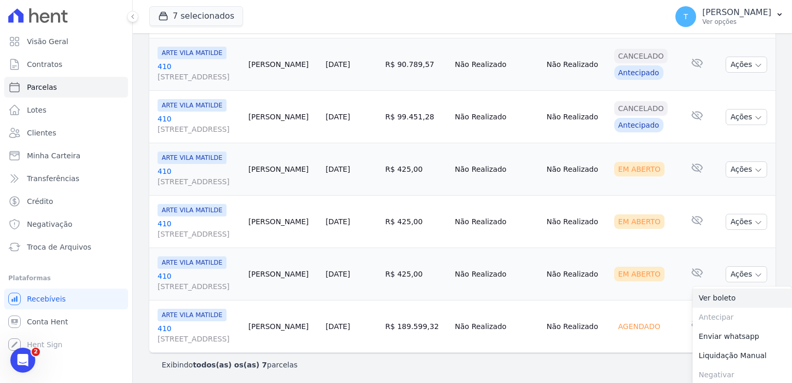
click at [724, 302] on link "Ver boleto" at bounding box center [743, 297] width 100 height 19
click at [777, 17] on icon "button" at bounding box center [780, 14] width 8 height 8
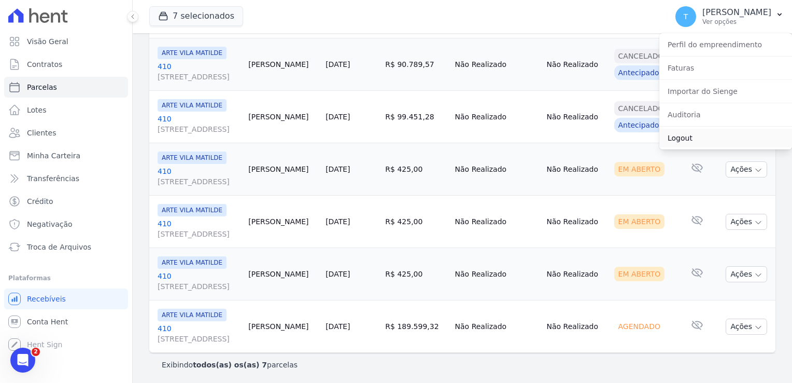
click at [671, 140] on link "Logout" at bounding box center [726, 138] width 133 height 19
